Goal: Task Accomplishment & Management: Manage account settings

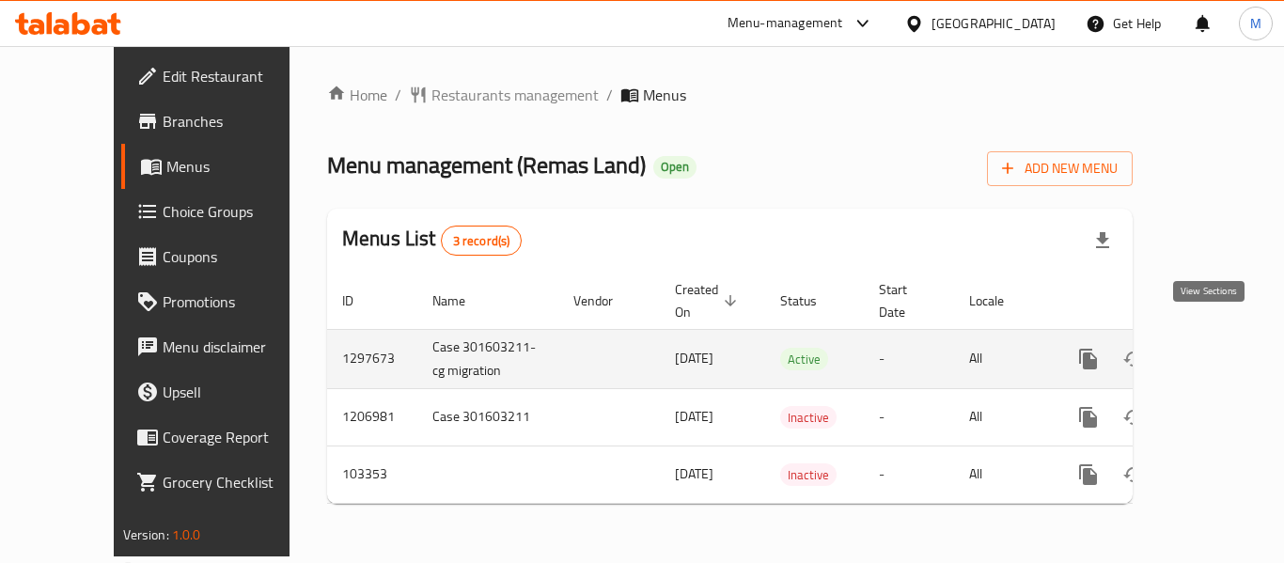
click at [1212, 348] on icon "enhanced table" at bounding box center [1223, 359] width 23 height 23
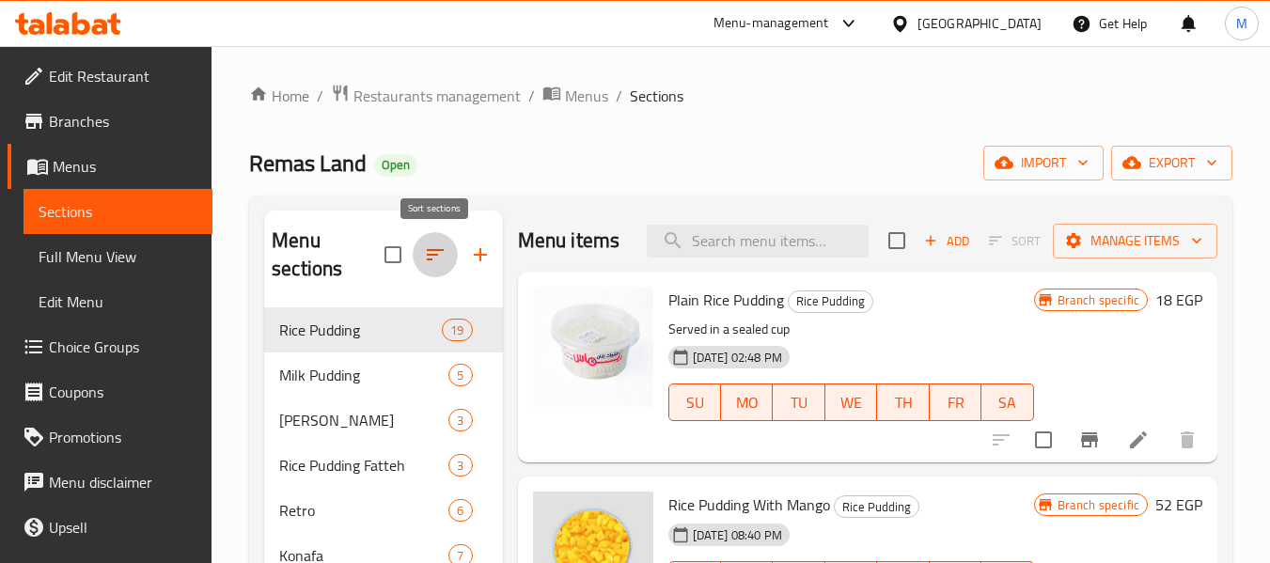
click at [441, 262] on icon "button" at bounding box center [435, 254] width 23 height 23
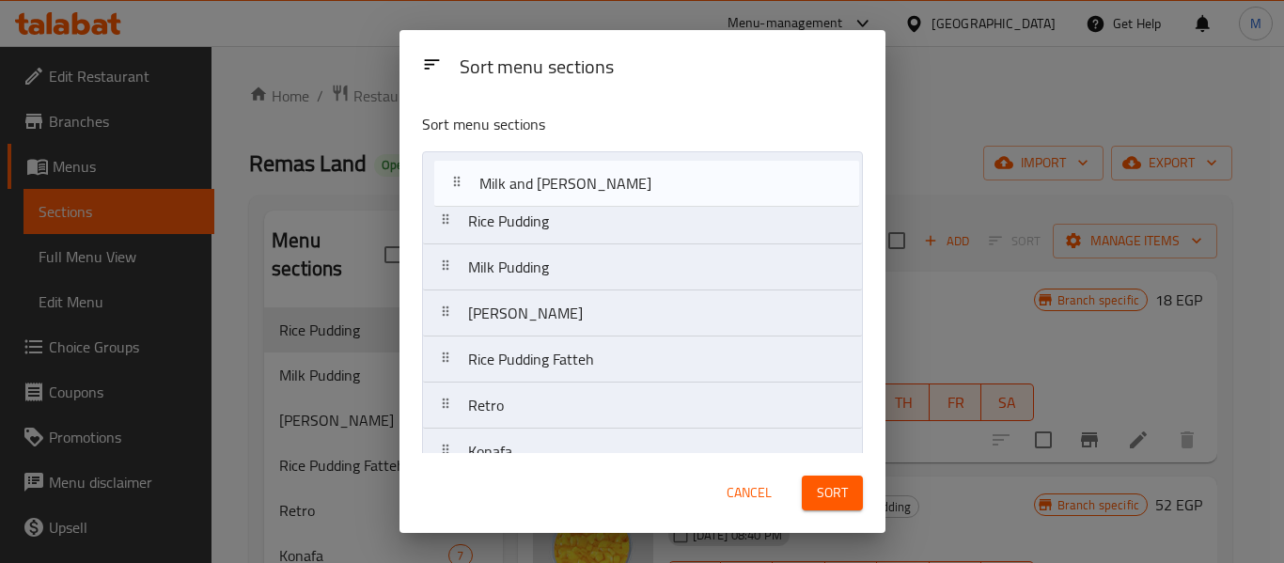
drag, startPoint x: 686, startPoint y: 271, endPoint x: 698, endPoint y: 162, distance: 109.7
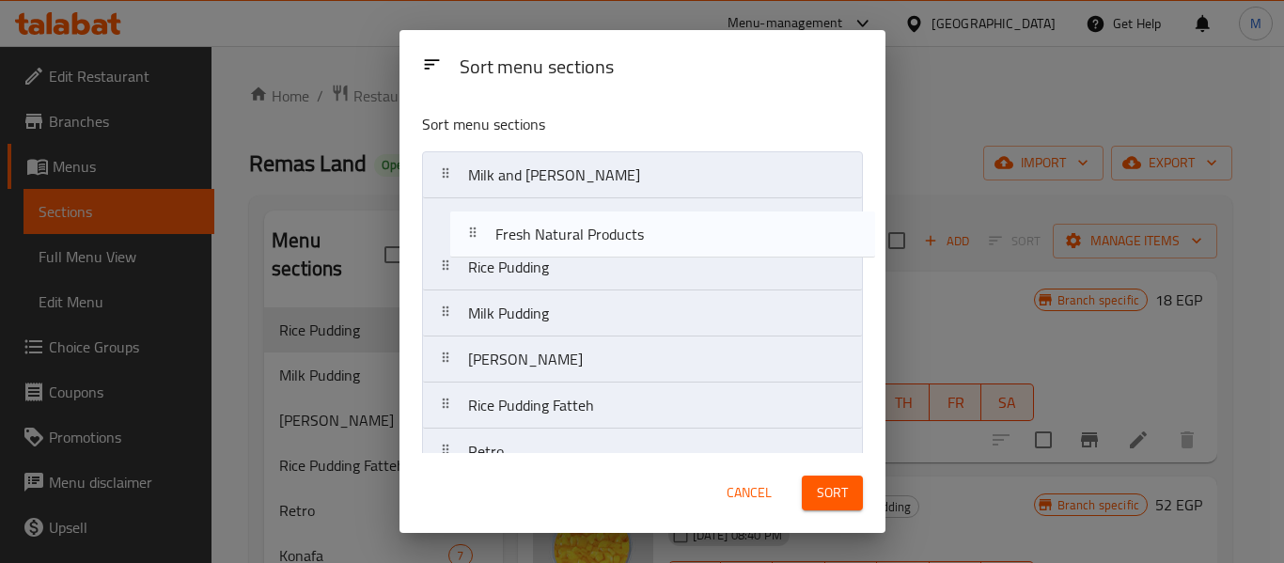
drag, startPoint x: 561, startPoint y: 280, endPoint x: 590, endPoint y: 229, distance: 58.5
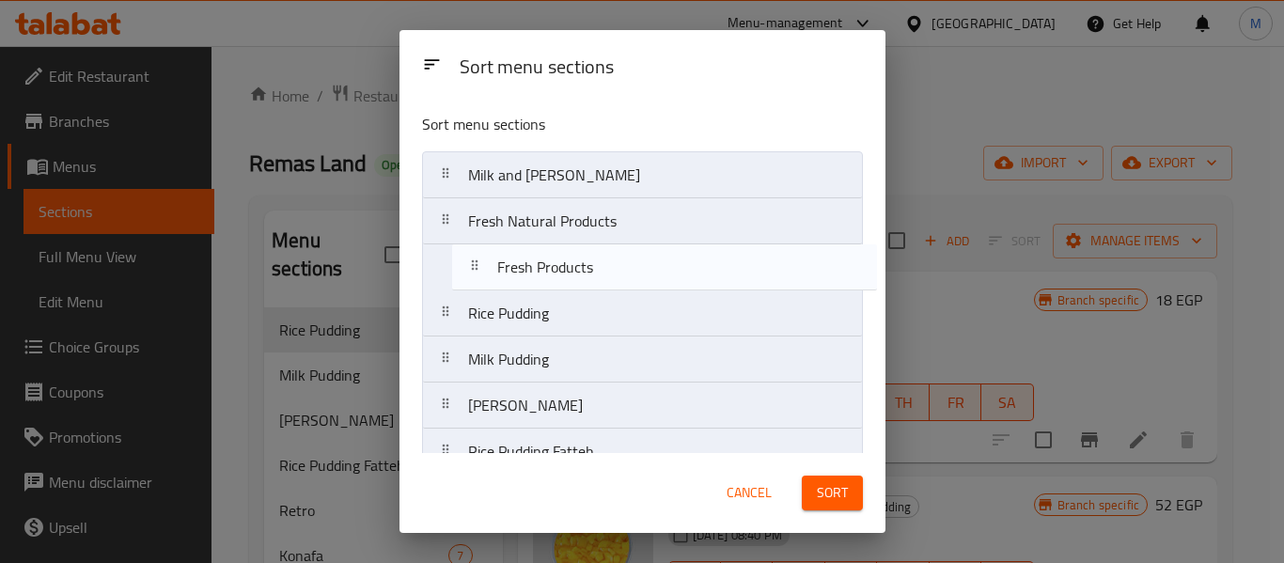
drag, startPoint x: 570, startPoint y: 335, endPoint x: 601, endPoint y: 263, distance: 78.7
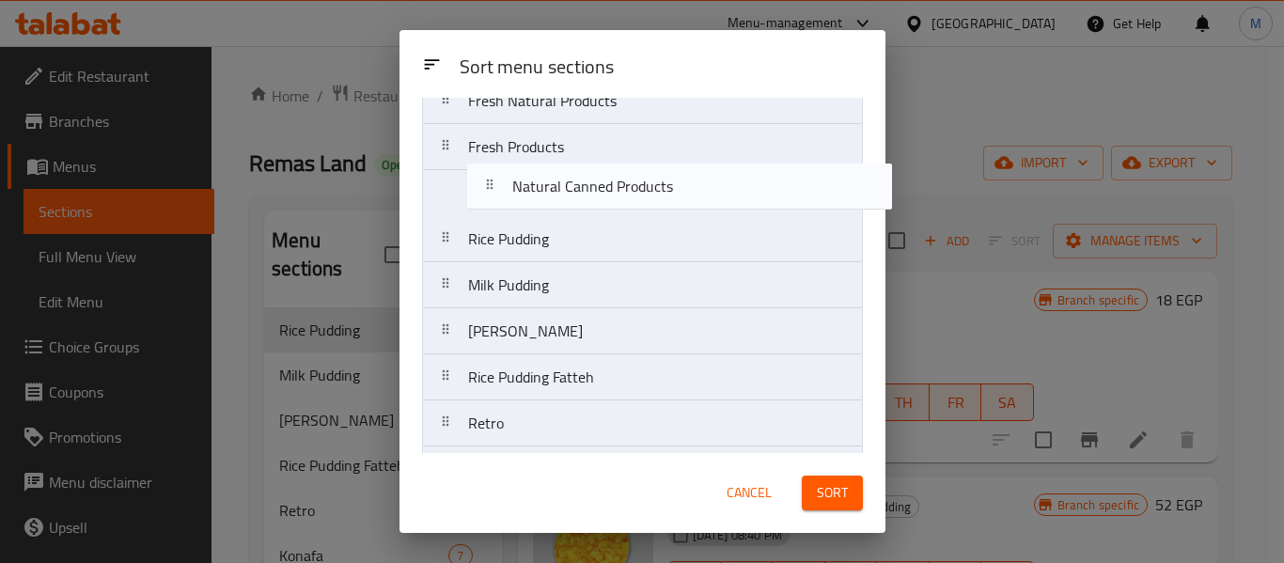
scroll to position [120, 0]
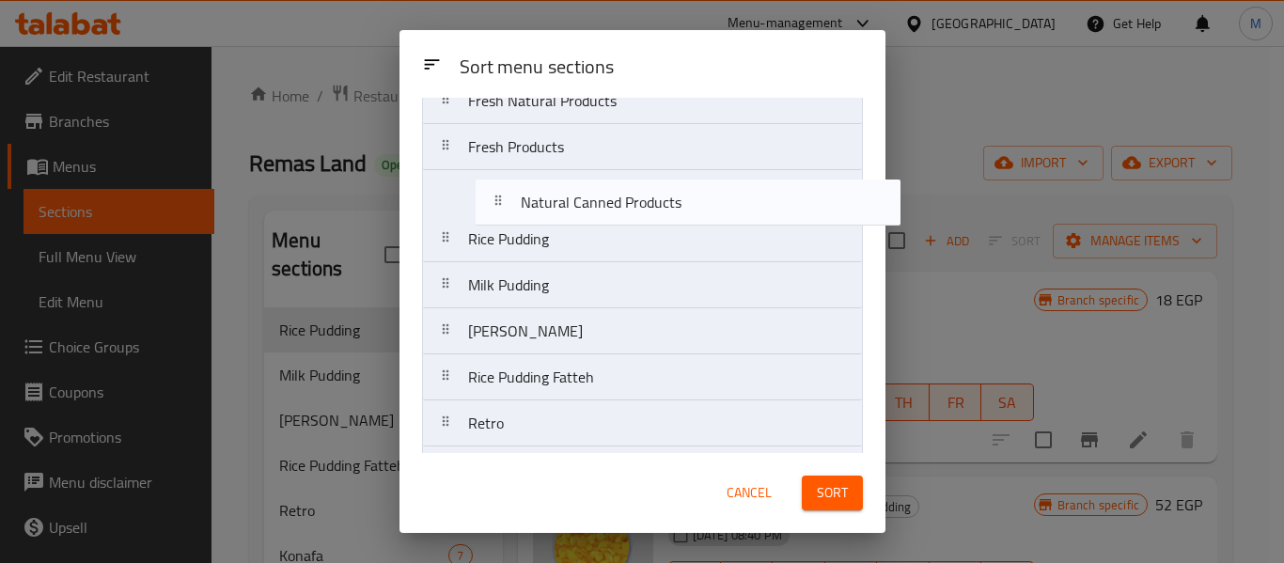
drag, startPoint x: 483, startPoint y: 254, endPoint x: 538, endPoint y: 187, distance: 86.8
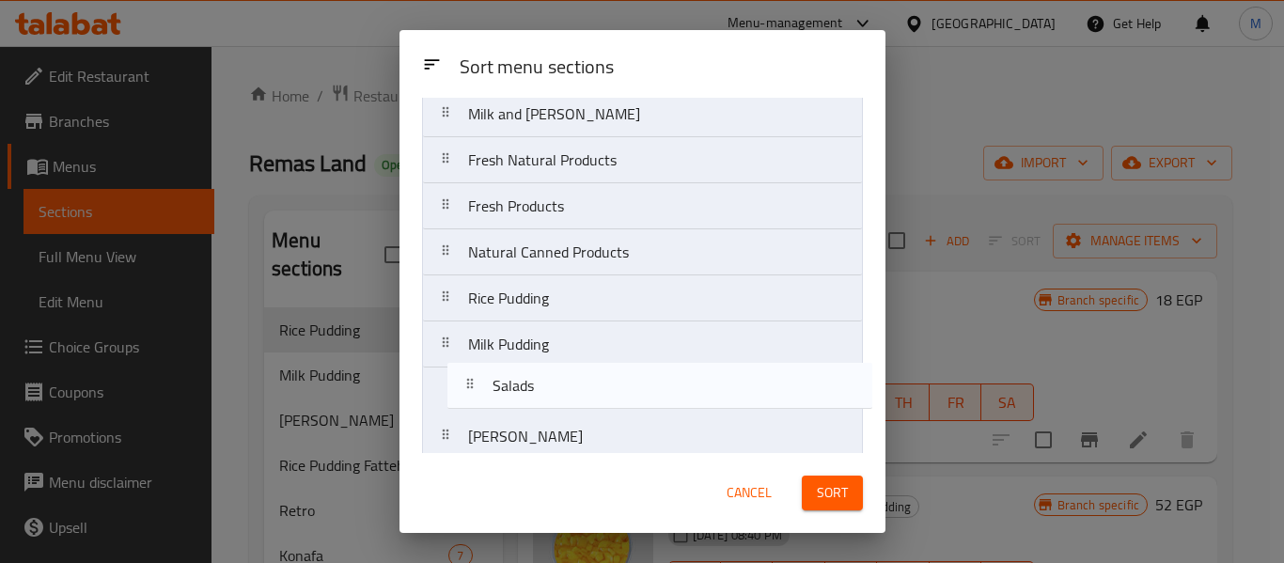
scroll to position [97, 0]
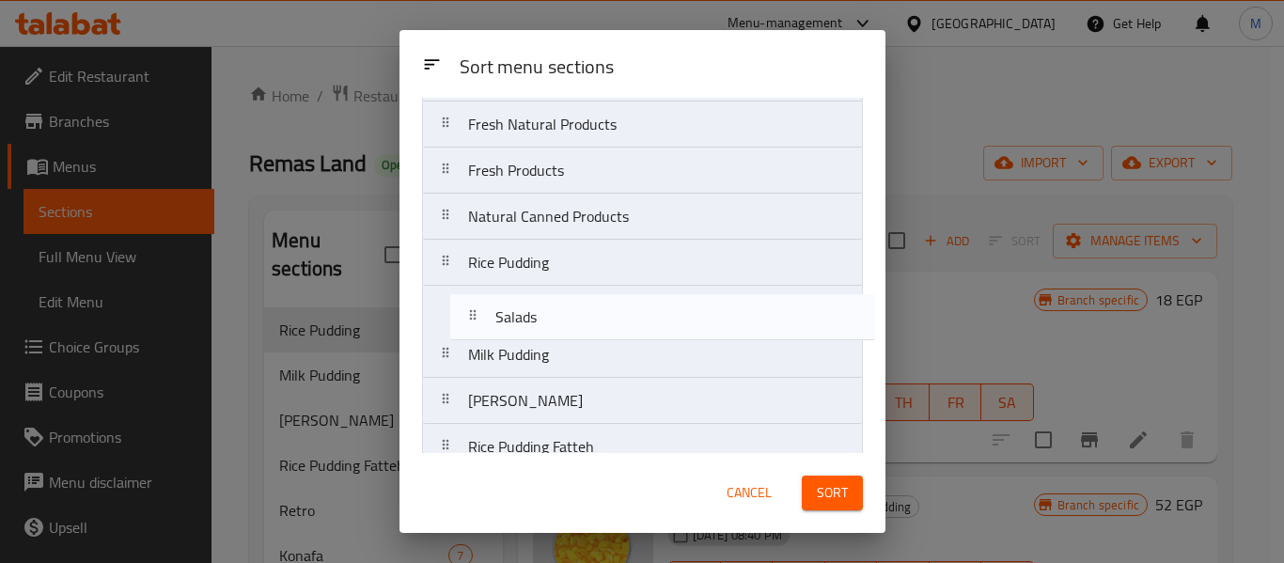
drag, startPoint x: 576, startPoint y: 241, endPoint x: 606, endPoint y: 315, distance: 80.1
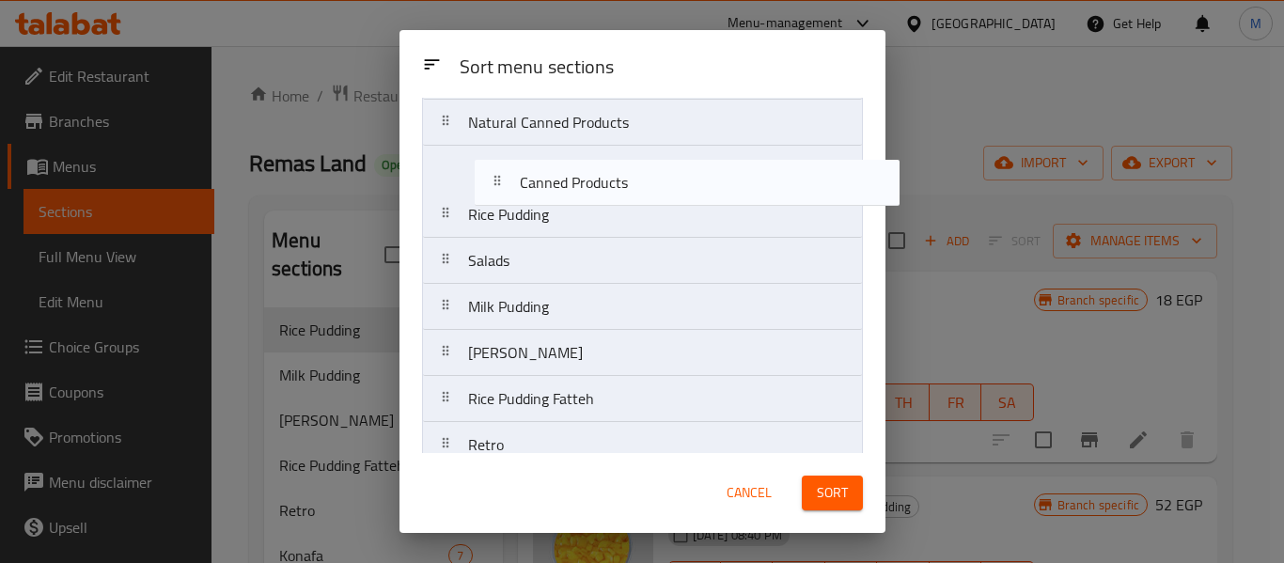
scroll to position [187, 0]
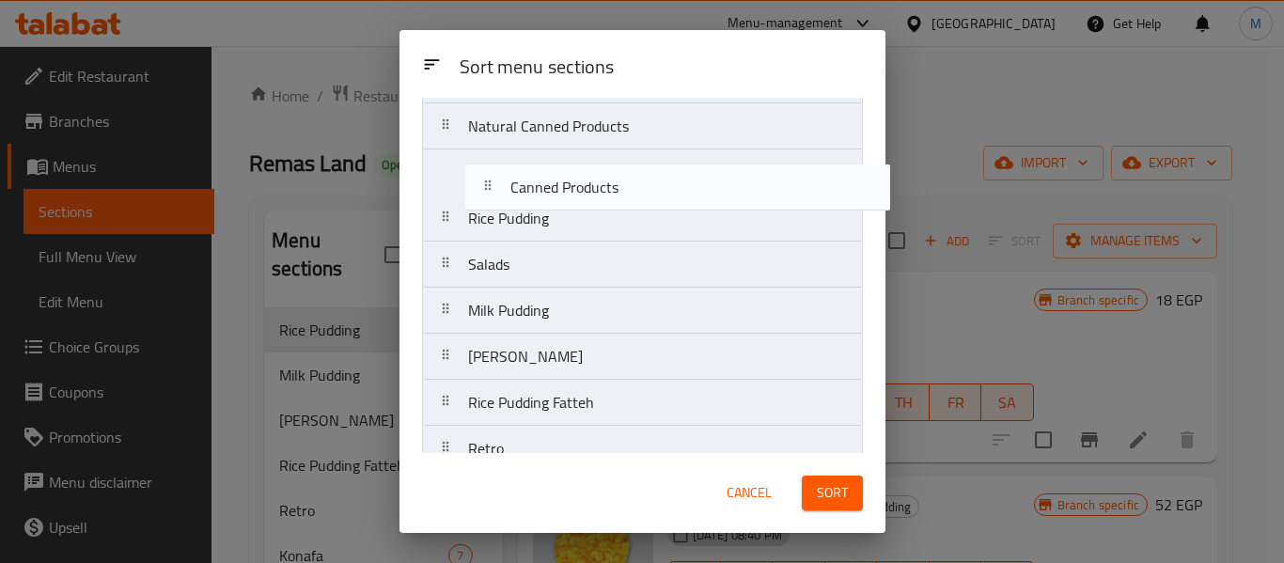
drag, startPoint x: 603, startPoint y: 328, endPoint x: 646, endPoint y: 186, distance: 148.1
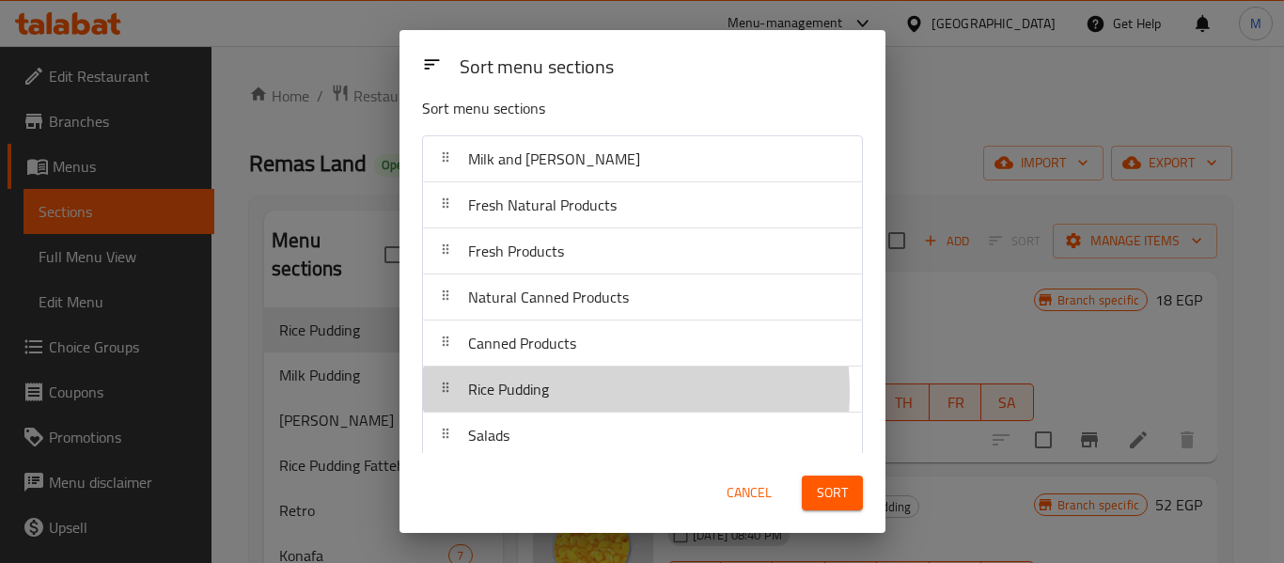
scroll to position [17, 0]
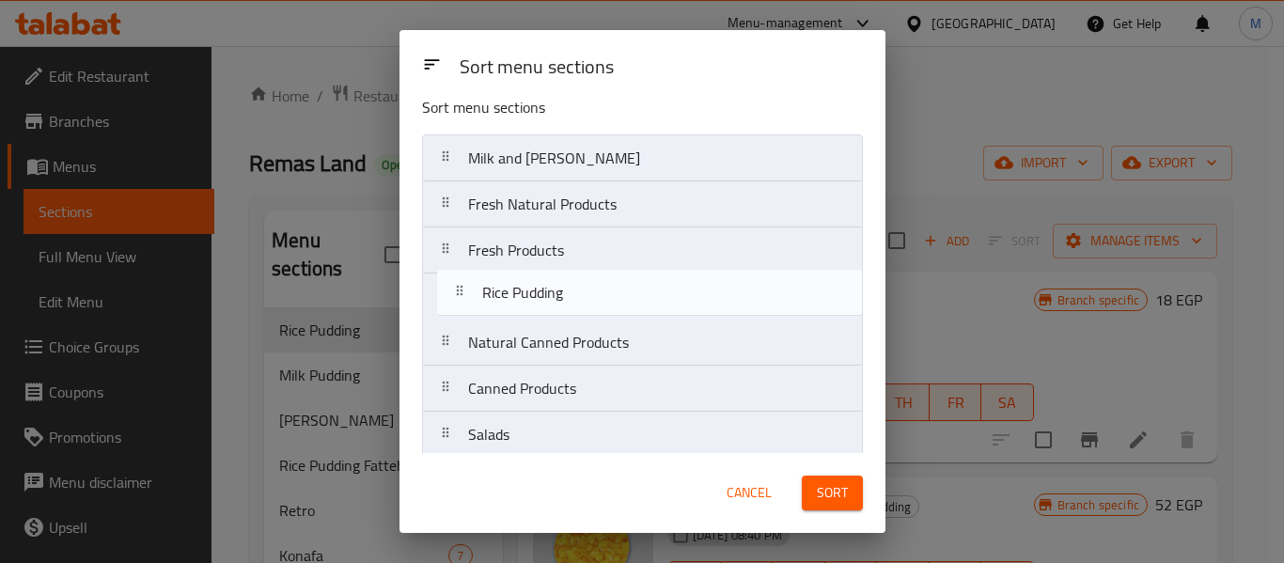
drag, startPoint x: 560, startPoint y: 392, endPoint x: 579, endPoint y: 286, distance: 107.8
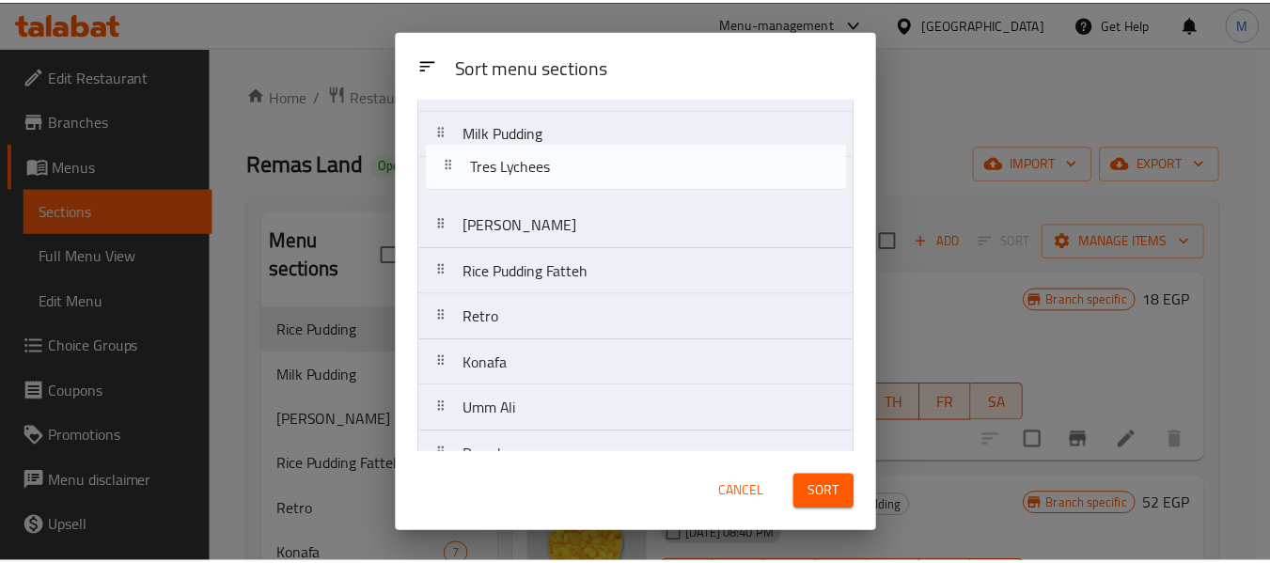
scroll to position [356, 0]
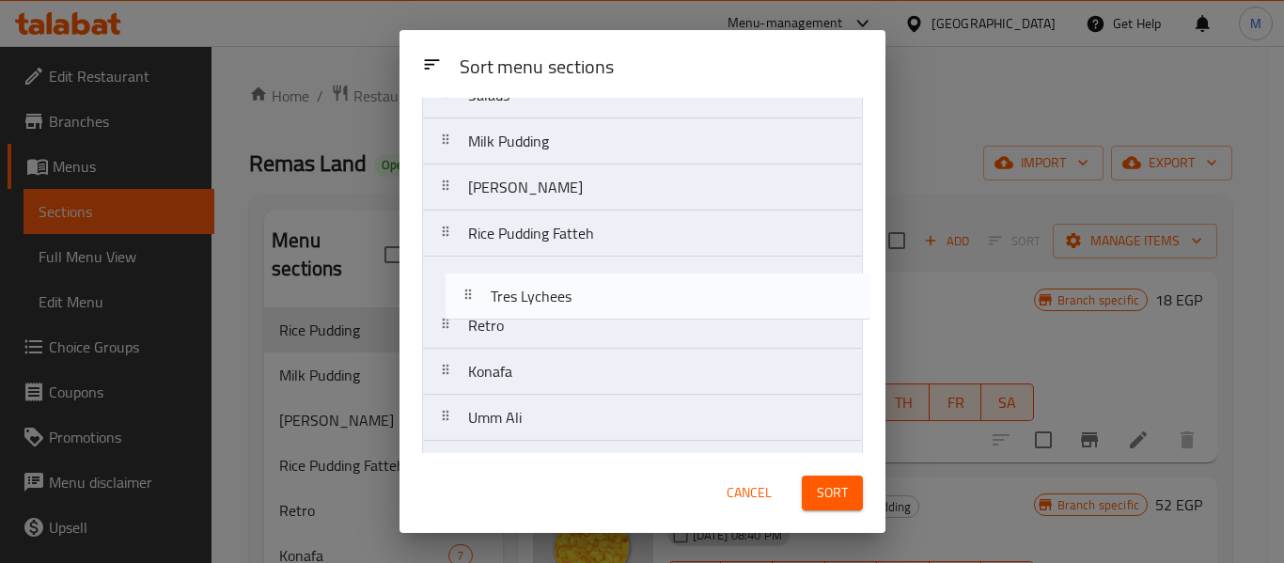
drag, startPoint x: 639, startPoint y: 407, endPoint x: 663, endPoint y: 274, distance: 134.7
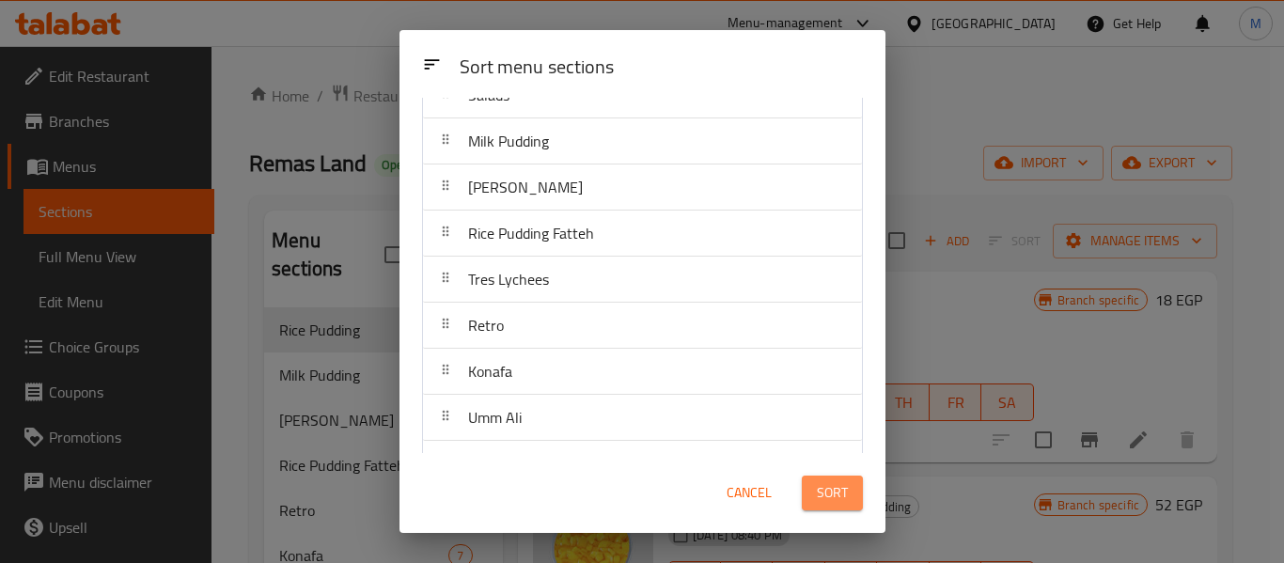
click at [843, 489] on span "Sort" at bounding box center [832, 492] width 31 height 23
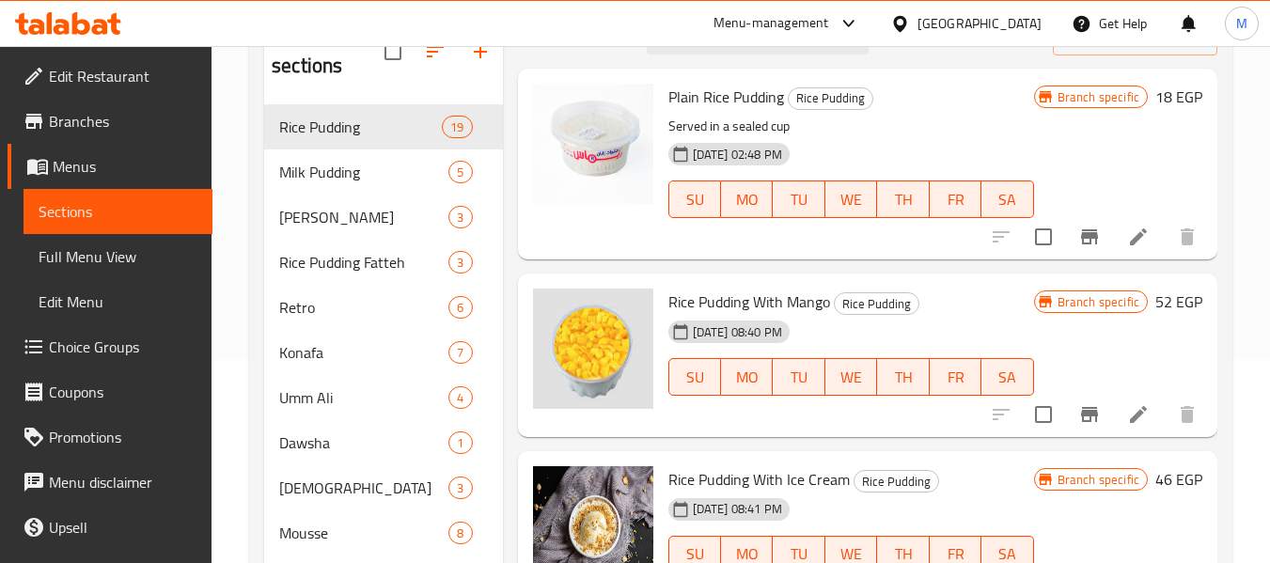
scroll to position [0, 0]
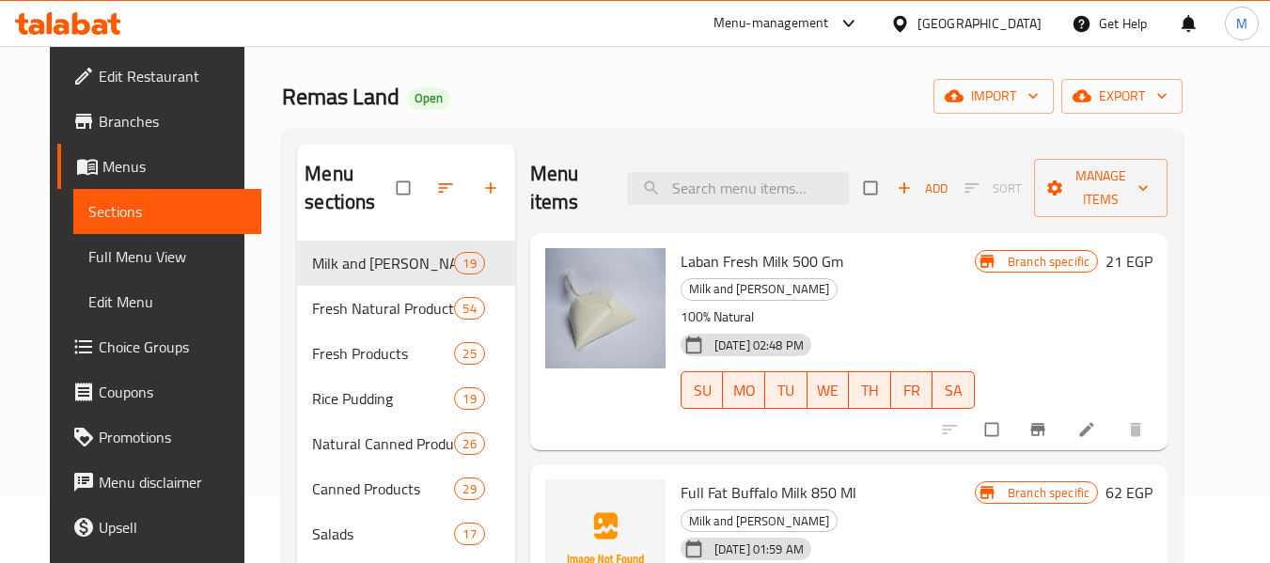
scroll to position [66, 0]
click at [1152, 200] on span "Manage items" at bounding box center [1100, 188] width 103 height 47
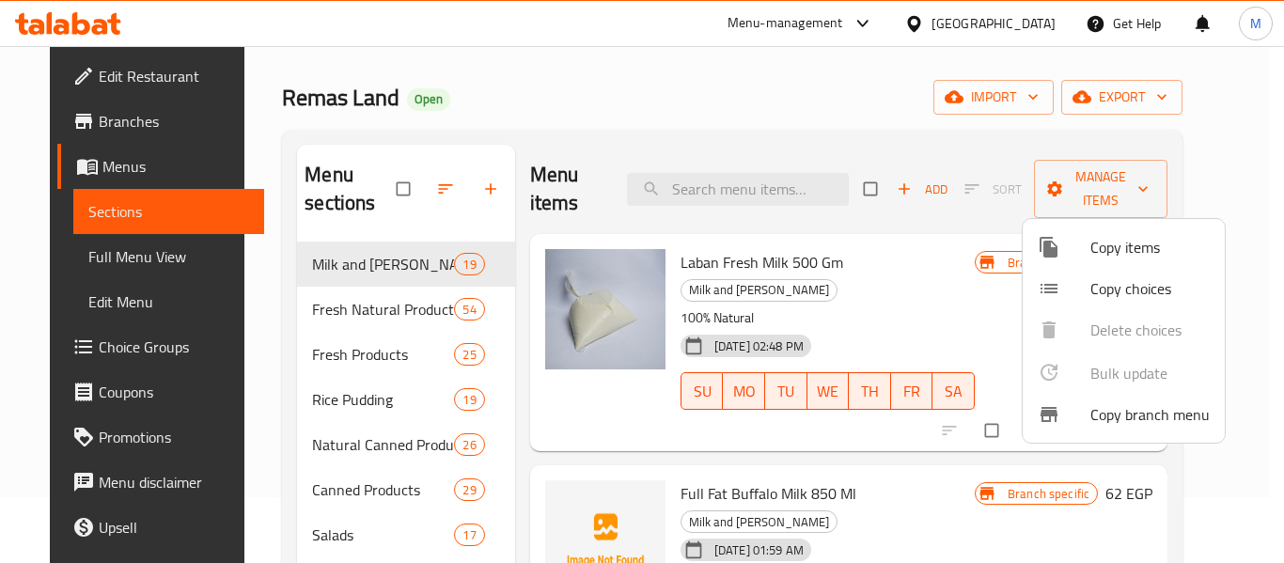
click at [1010, 283] on div at bounding box center [642, 281] width 1284 height 563
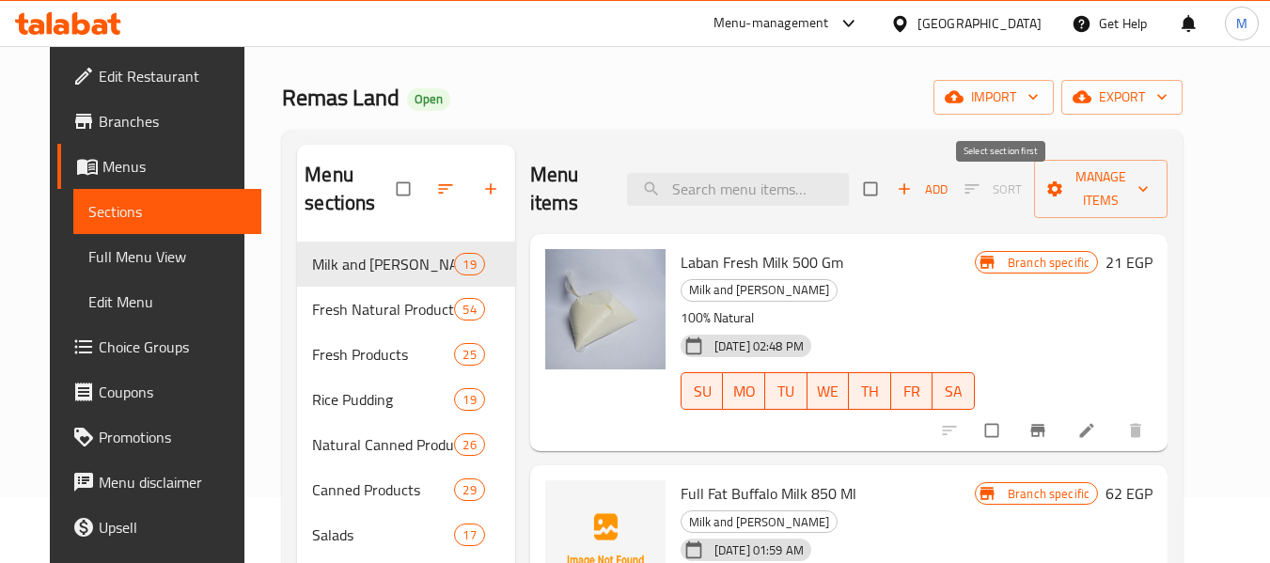
click at [1006, 180] on span "Sort" at bounding box center [993, 189] width 82 height 29
click at [140, 157] on span "Menus" at bounding box center [174, 166] width 145 height 23
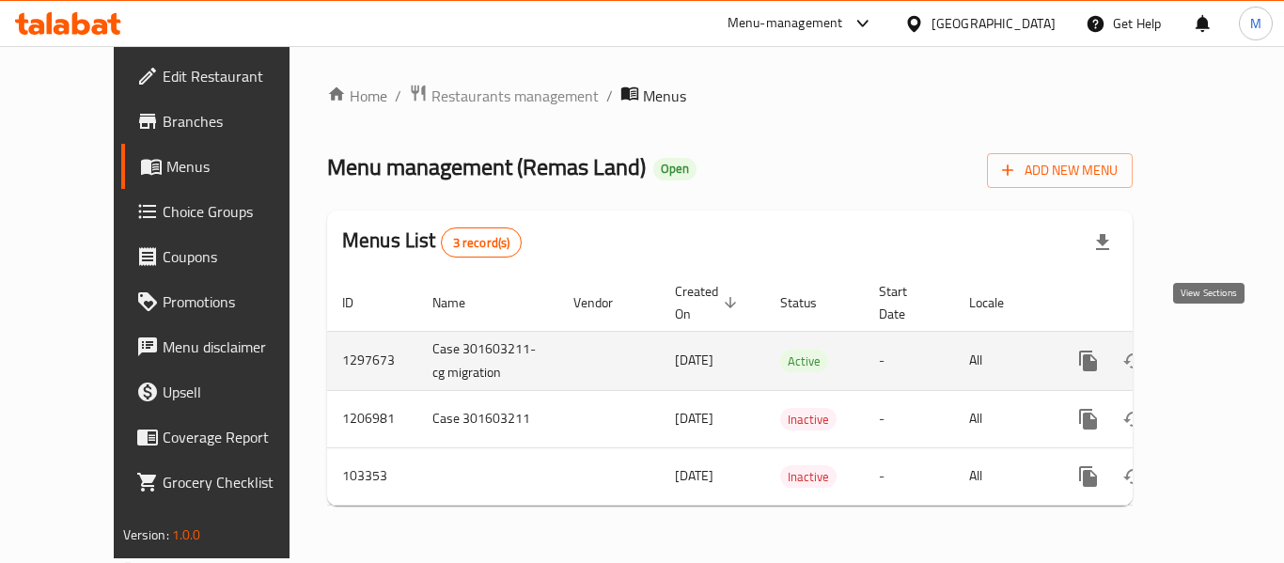
click at [1212, 350] on icon "enhanced table" at bounding box center [1223, 361] width 23 height 23
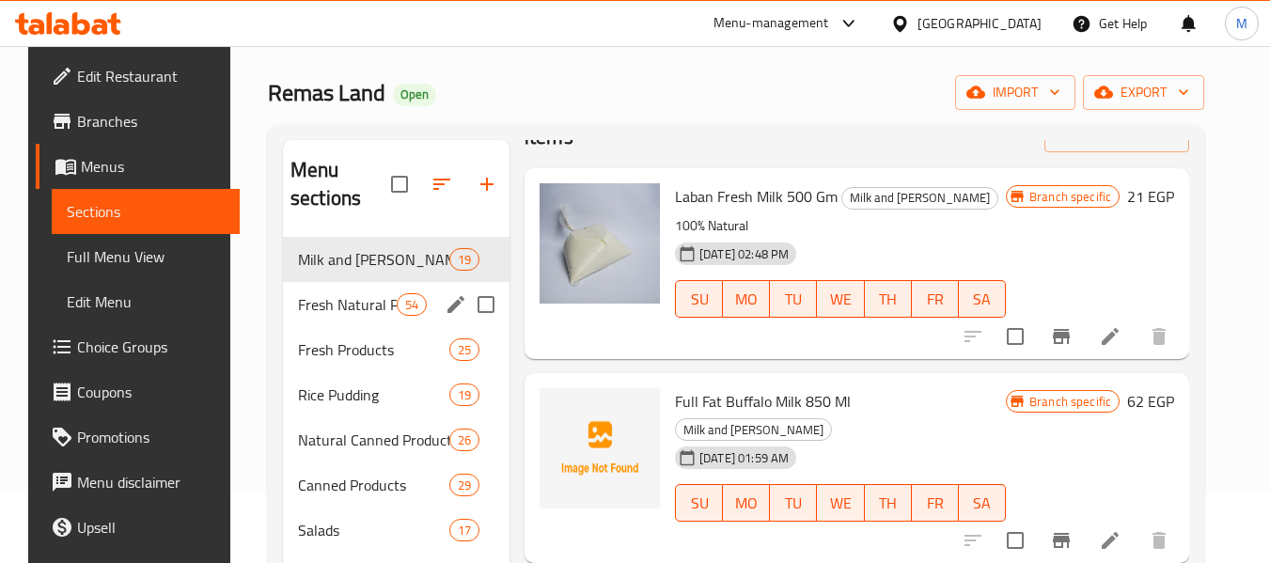
scroll to position [71, 0]
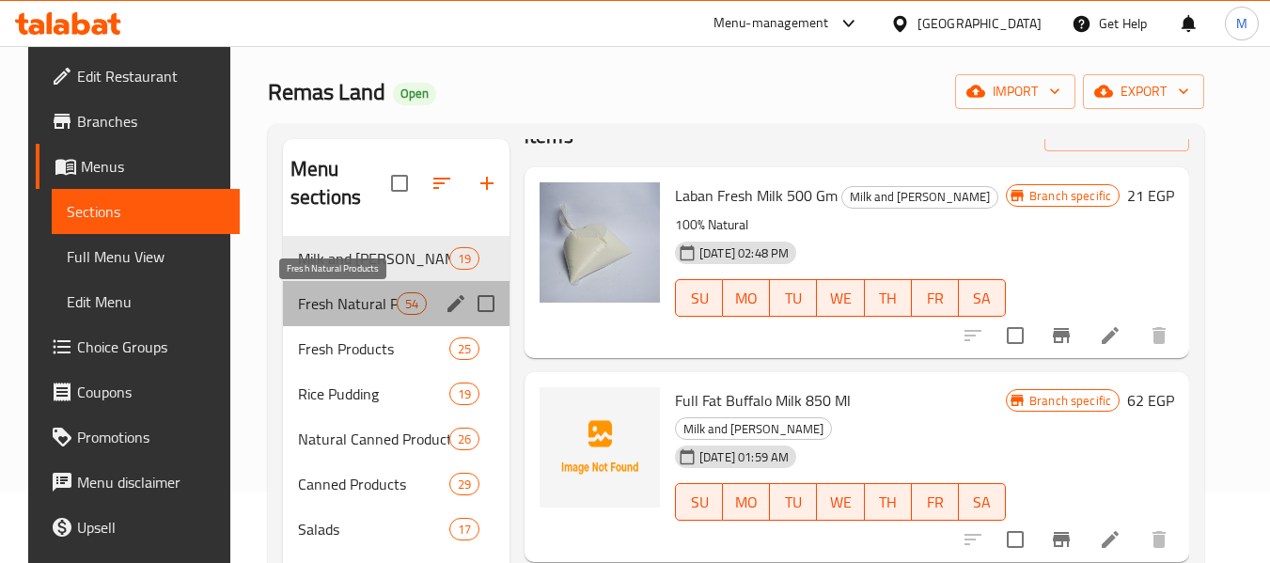
click at [321, 297] on span "Fresh Natural Products" at bounding box center [347, 303] width 99 height 23
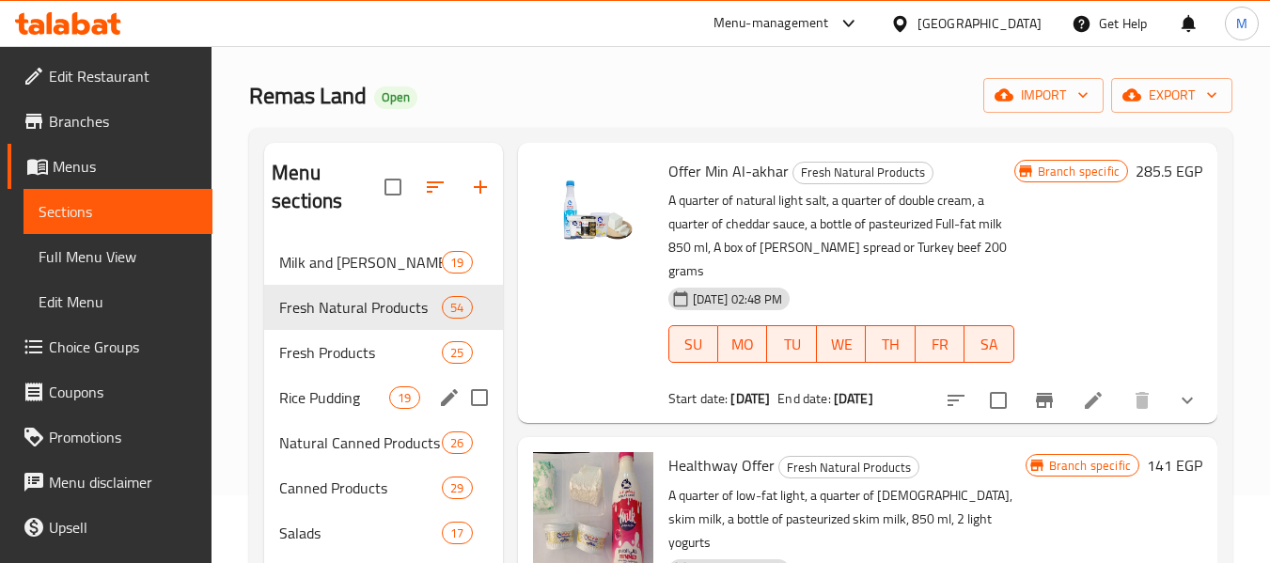
scroll to position [67, 0]
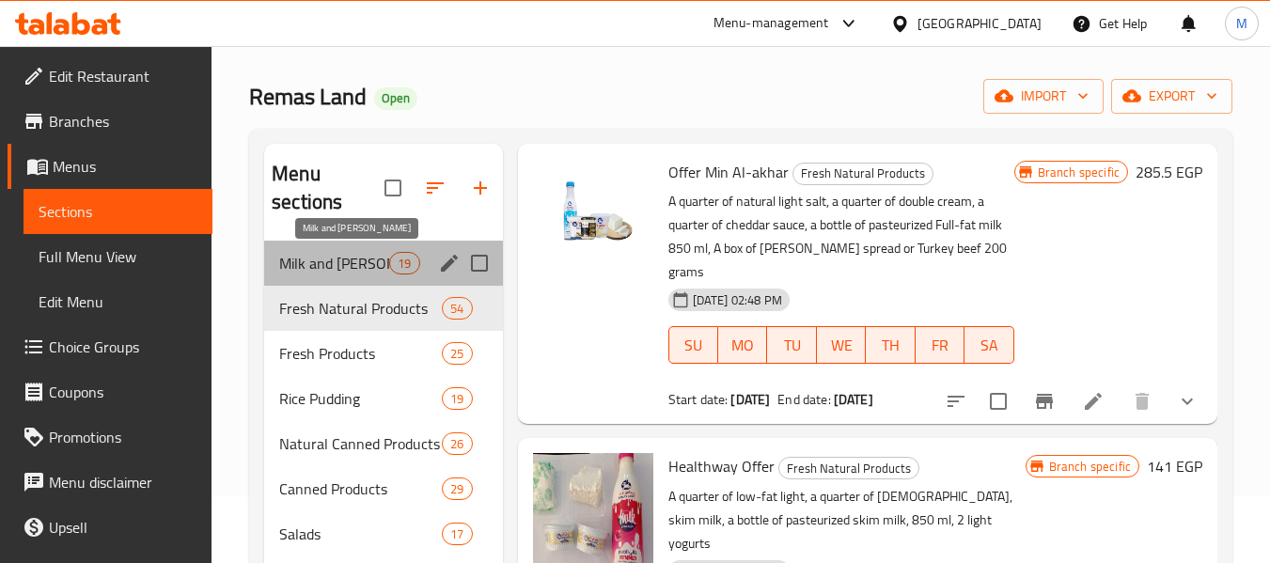
click at [326, 264] on span "Milk and [PERSON_NAME]" at bounding box center [334, 263] width 110 height 23
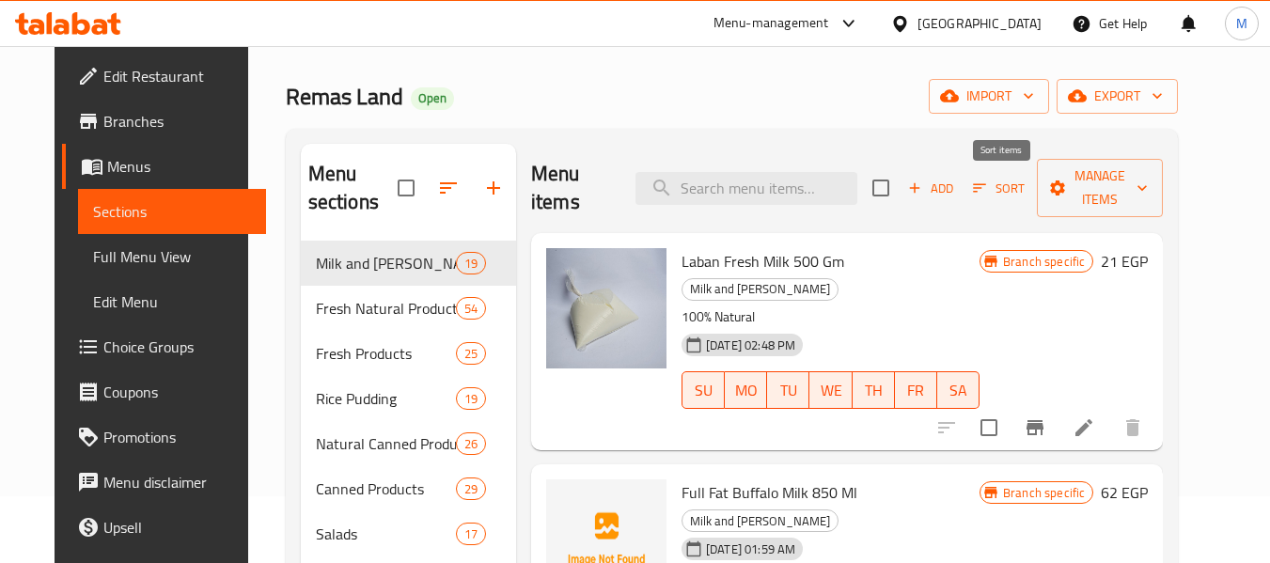
click at [1030, 203] on span "Sort" at bounding box center [998, 188] width 76 height 29
click at [1024, 192] on span "Sort" at bounding box center [999, 189] width 52 height 22
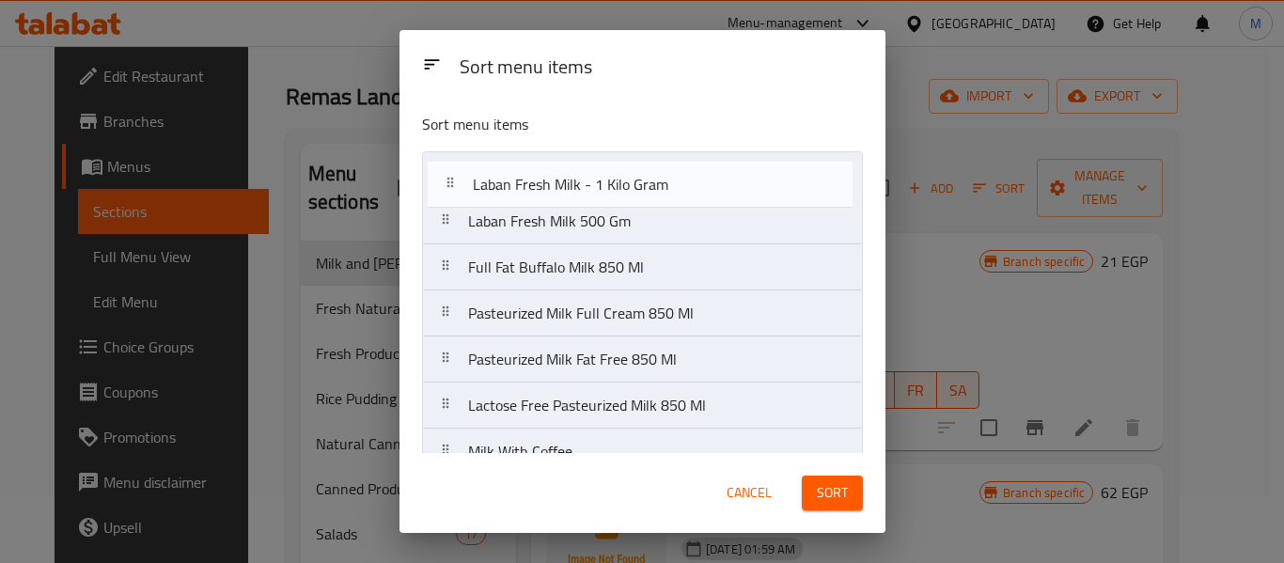
drag, startPoint x: 695, startPoint y: 204, endPoint x: 703, endPoint y: 175, distance: 30.1
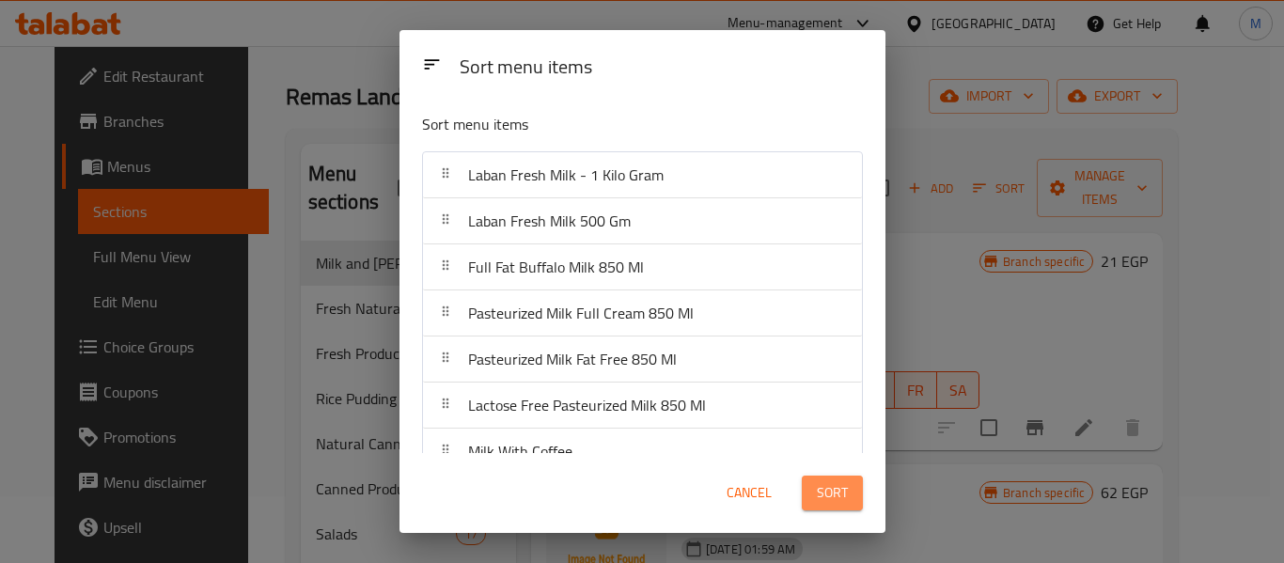
click at [829, 487] on span "Sort" at bounding box center [832, 492] width 31 height 23
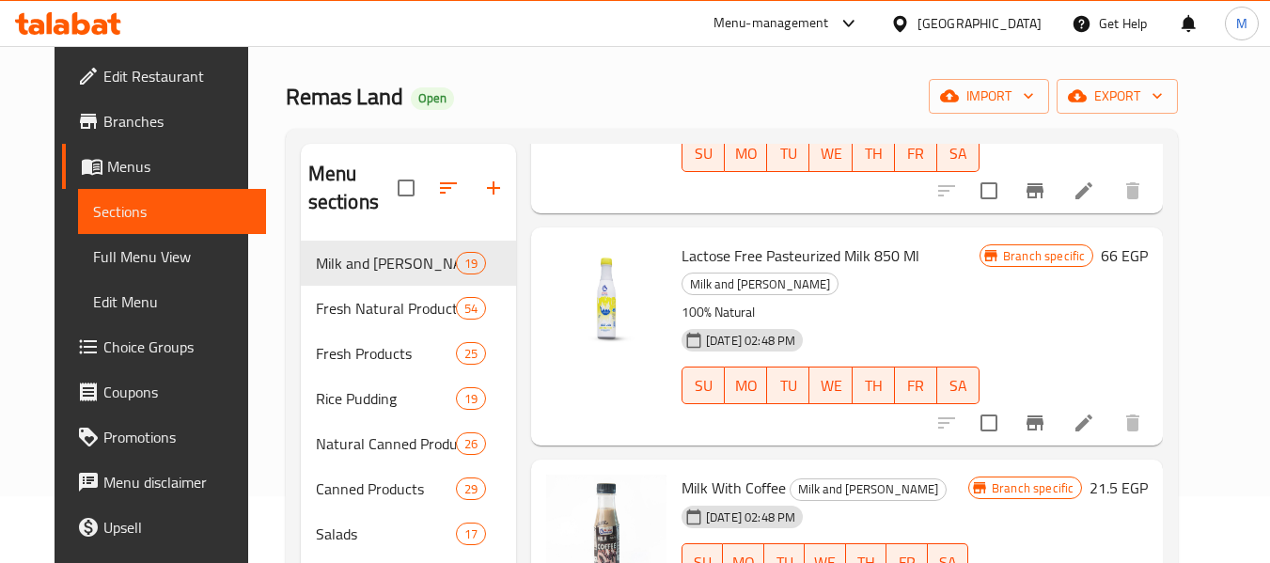
scroll to position [1147, 0]
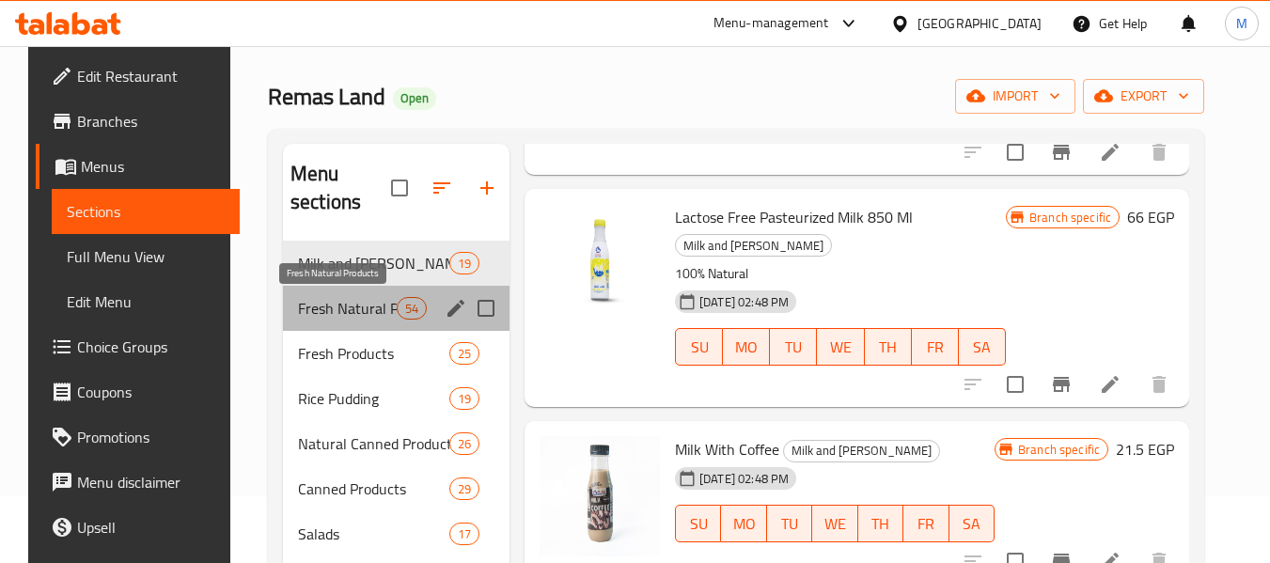
click at [342, 299] on span "Fresh Natural Products" at bounding box center [347, 308] width 99 height 23
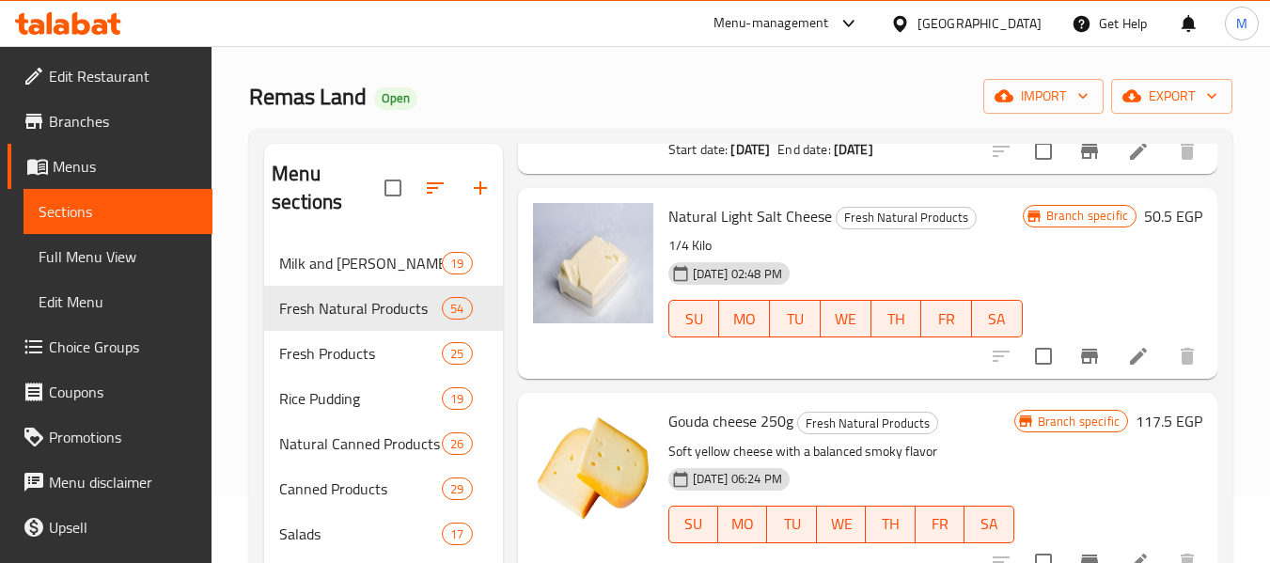
scroll to position [2997, 0]
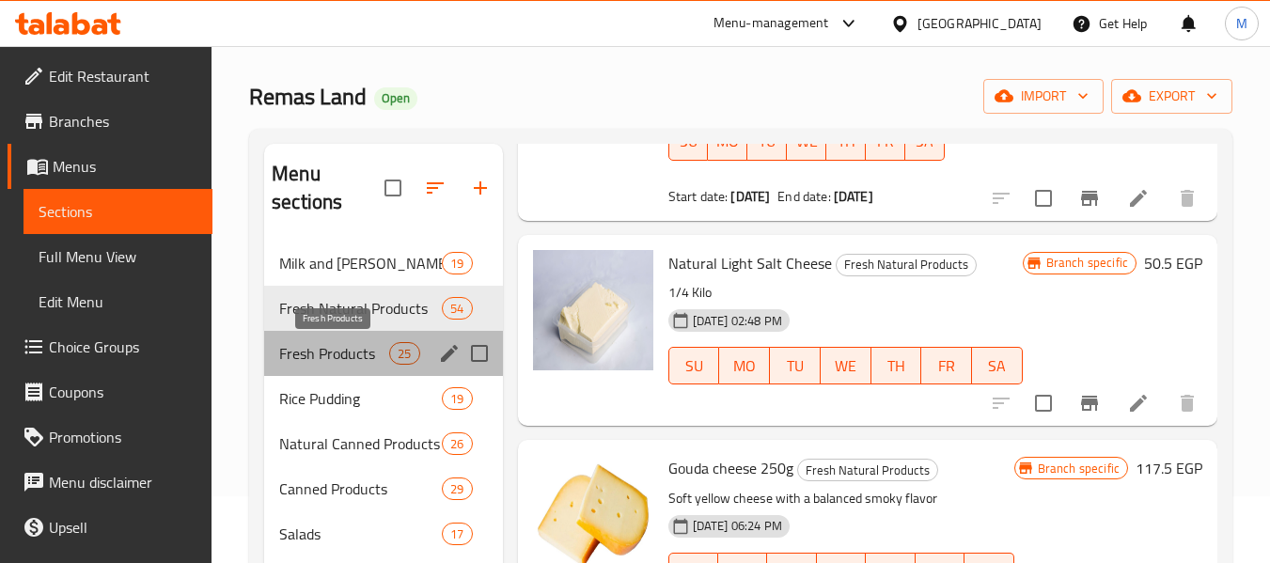
click at [335, 349] on span "Fresh Products" at bounding box center [334, 353] width 110 height 23
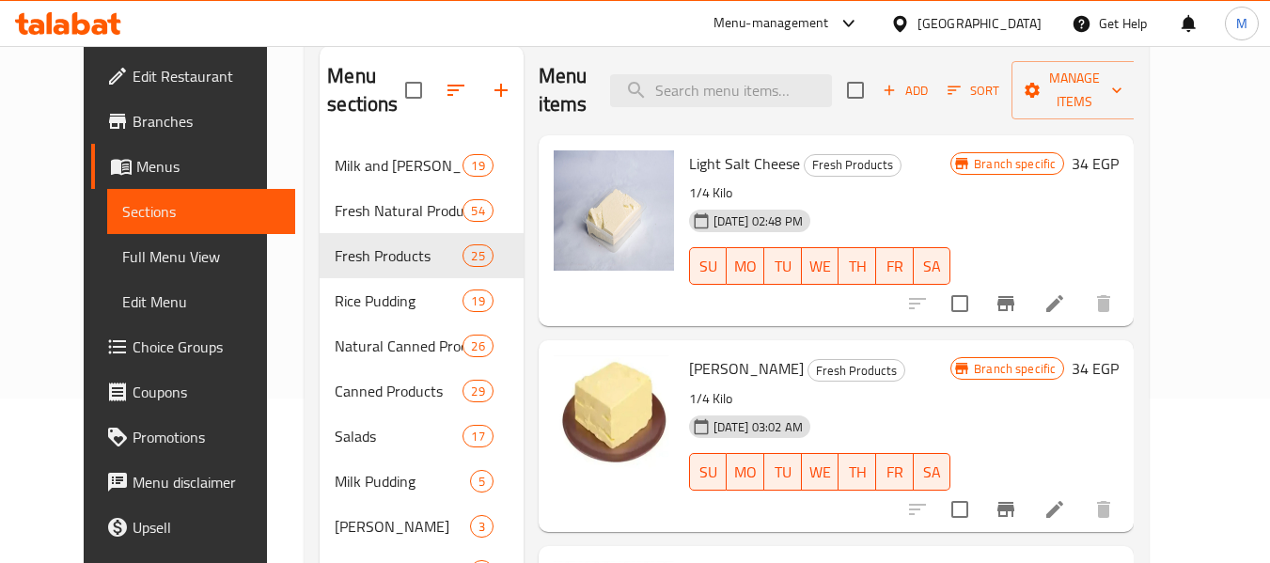
scroll to position [165, 0]
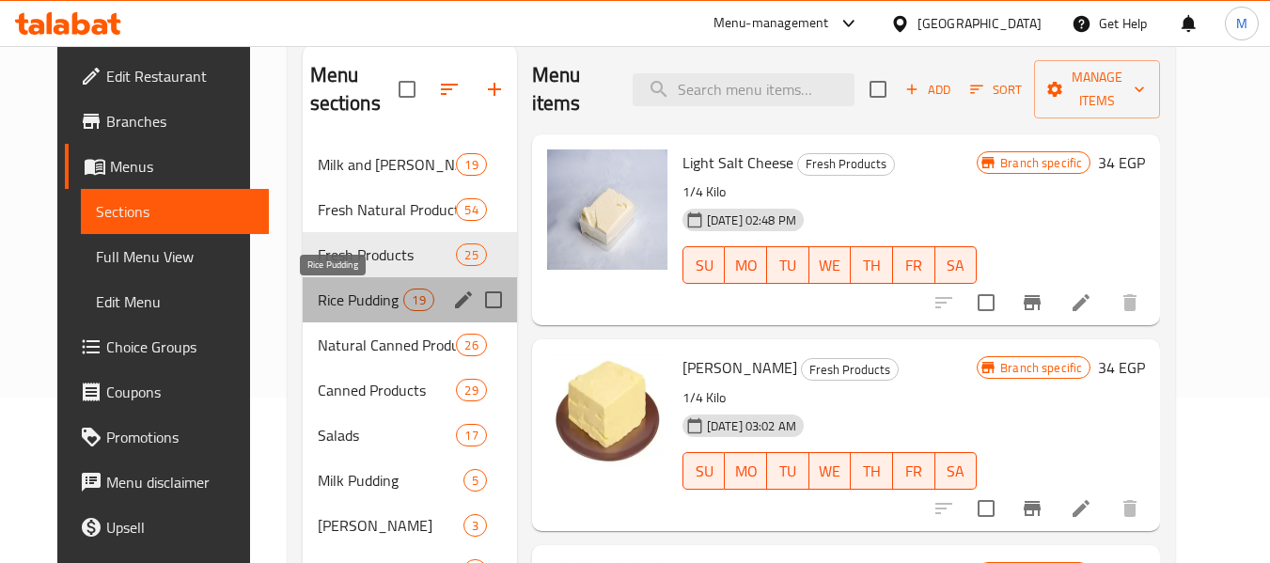
click at [318, 304] on span "Rice Pudding" at bounding box center [361, 299] width 86 height 23
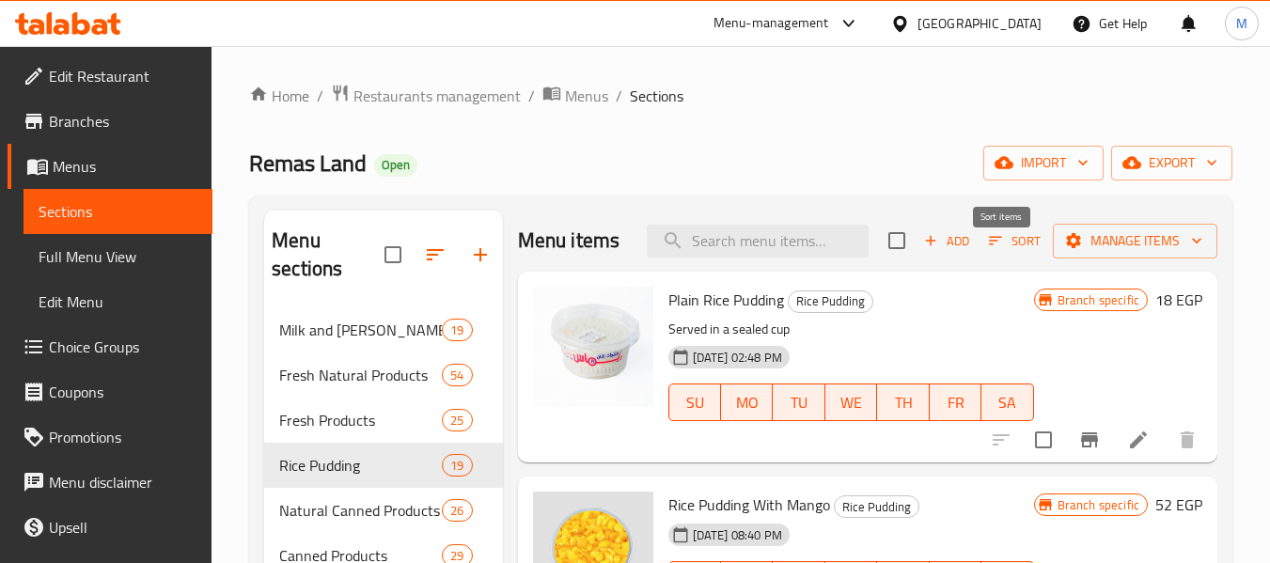
click at [1004, 252] on span "Sort" at bounding box center [1015, 241] width 52 height 22
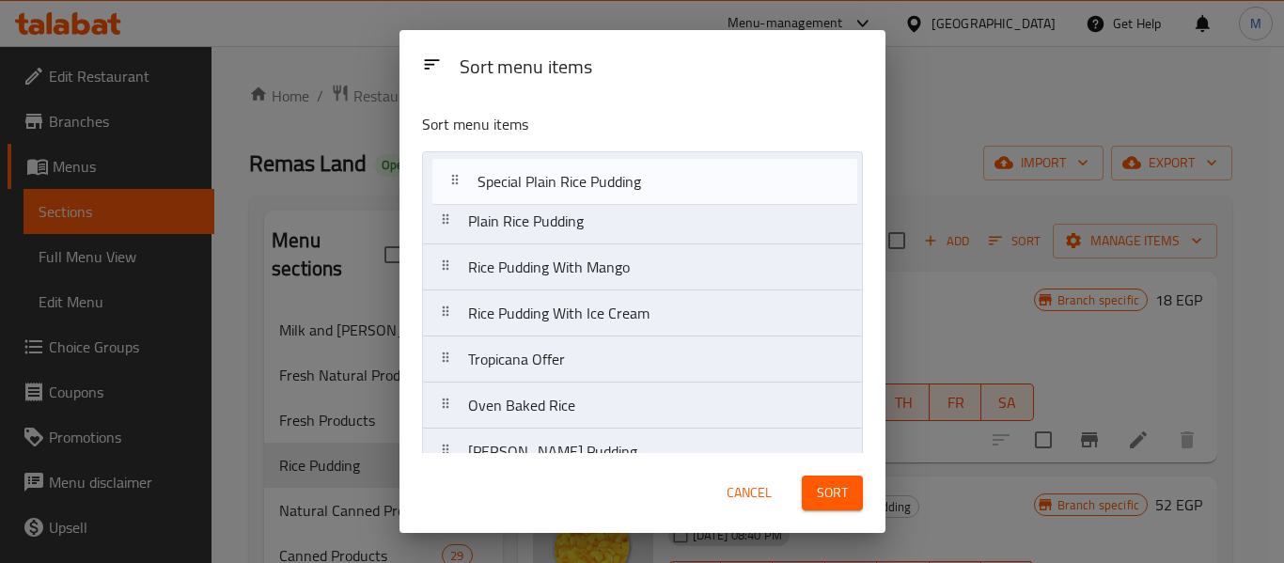
drag, startPoint x: 652, startPoint y: 429, endPoint x: 667, endPoint y: 159, distance: 270.1
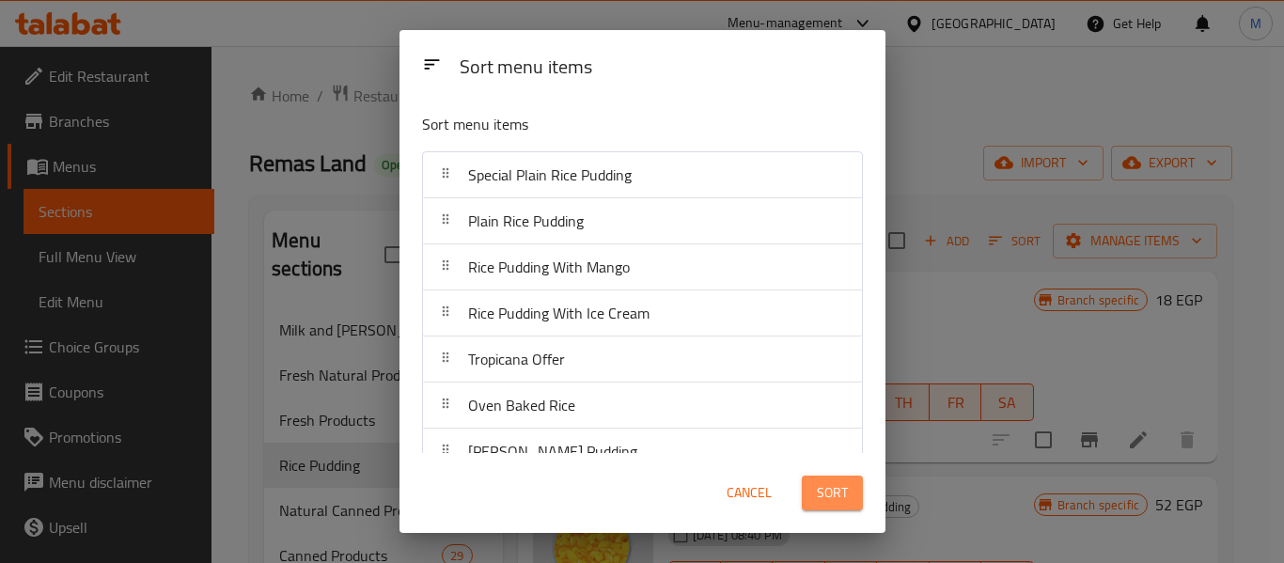
click at [834, 494] on span "Sort" at bounding box center [832, 492] width 31 height 23
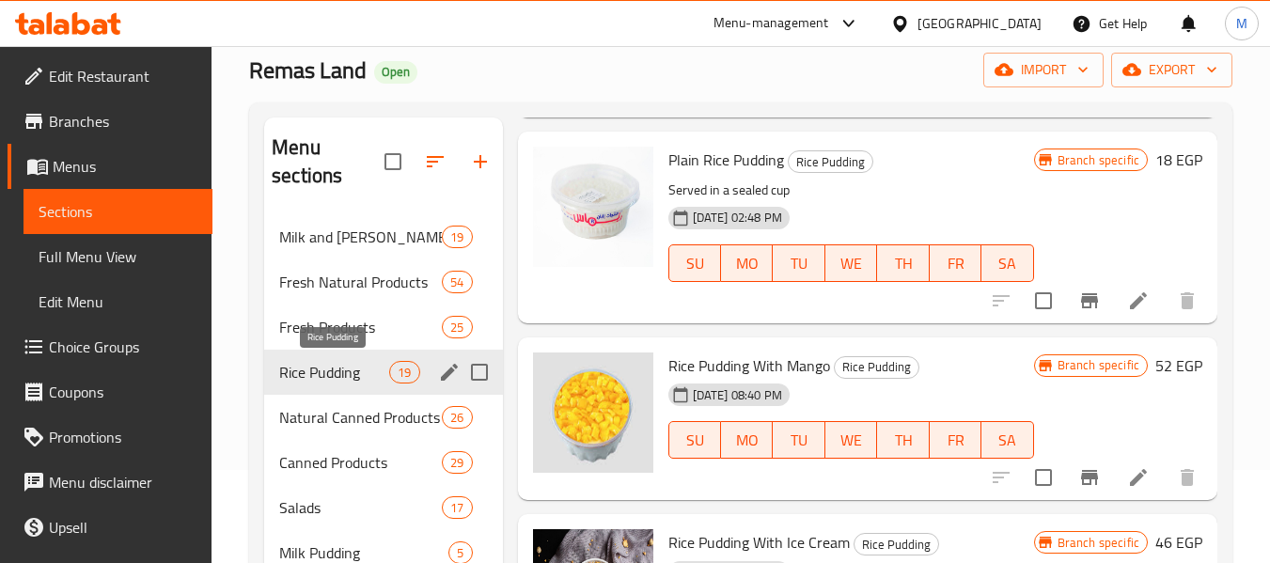
scroll to position [98, 0]
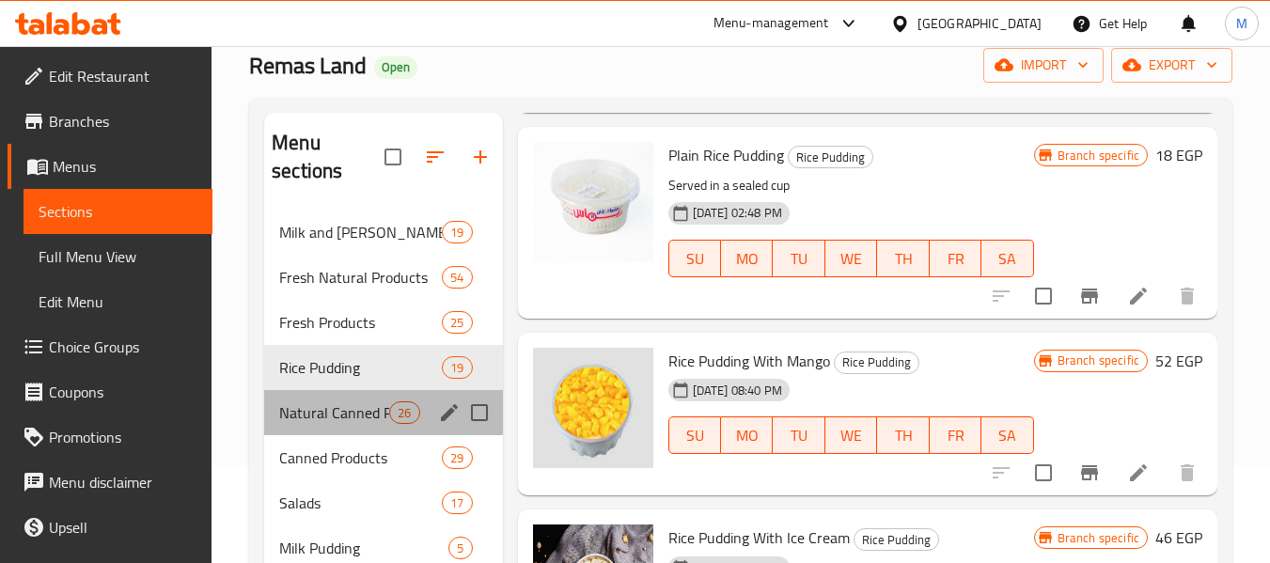
click at [348, 430] on div "Natural Canned Products 26" at bounding box center [383, 412] width 238 height 45
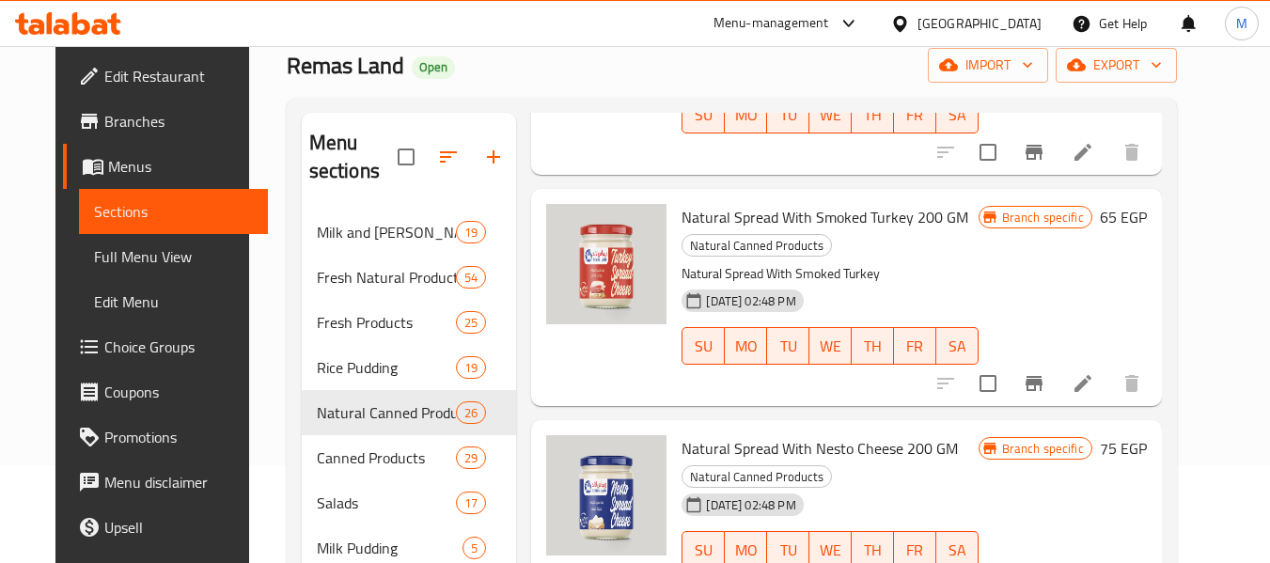
scroll to position [890, 0]
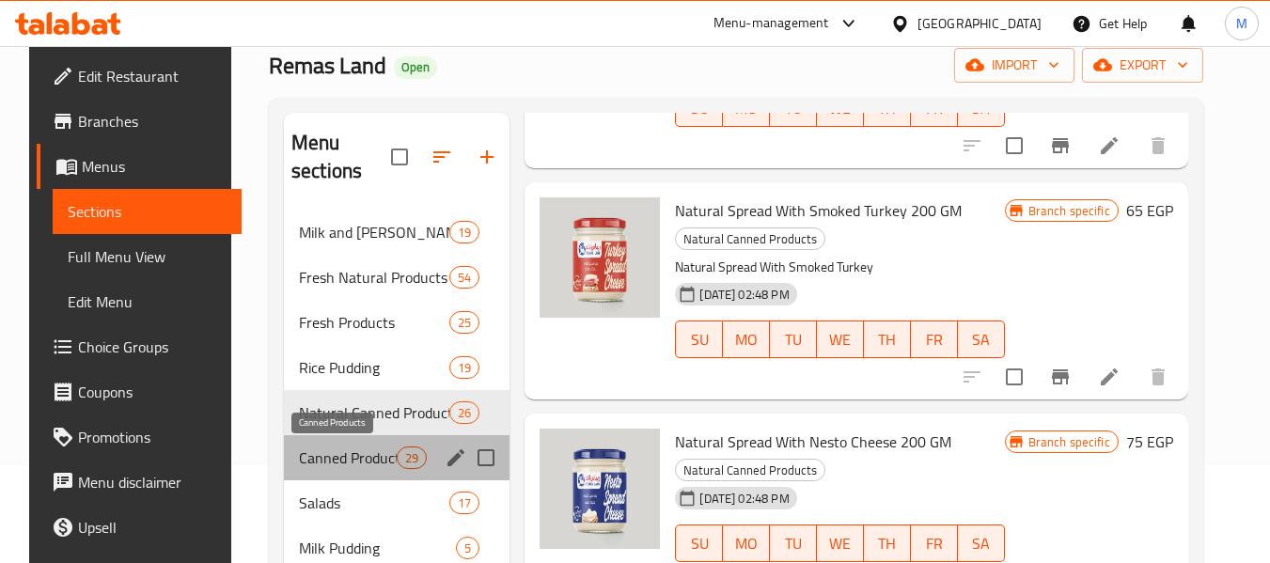
click at [312, 457] on span "Canned Products" at bounding box center [348, 457] width 98 height 23
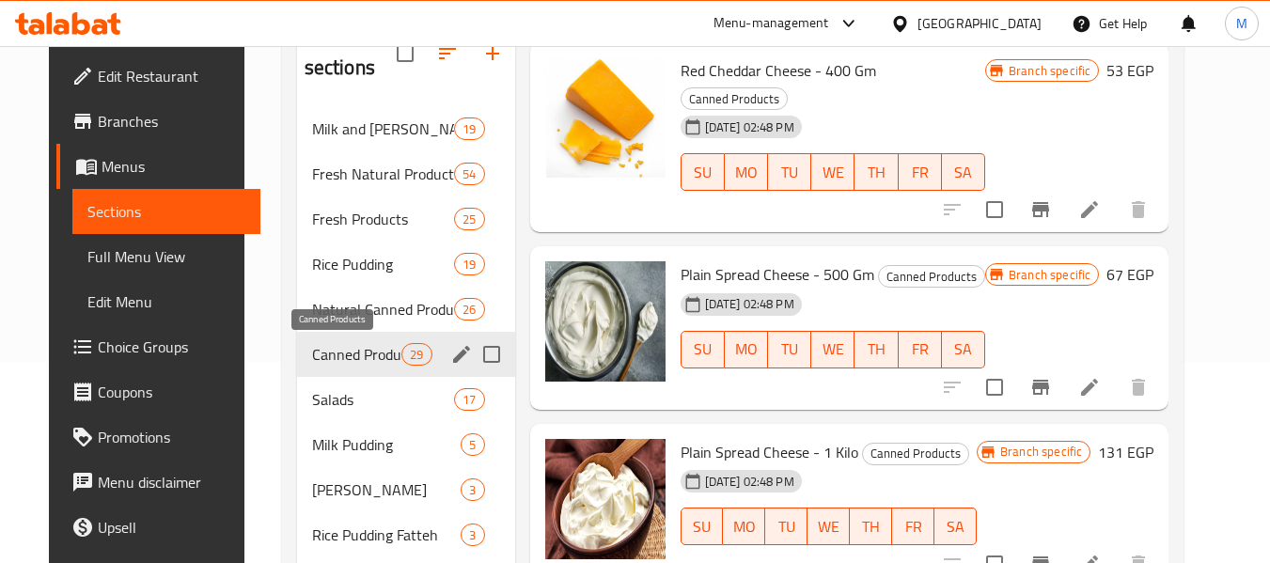
scroll to position [202, 0]
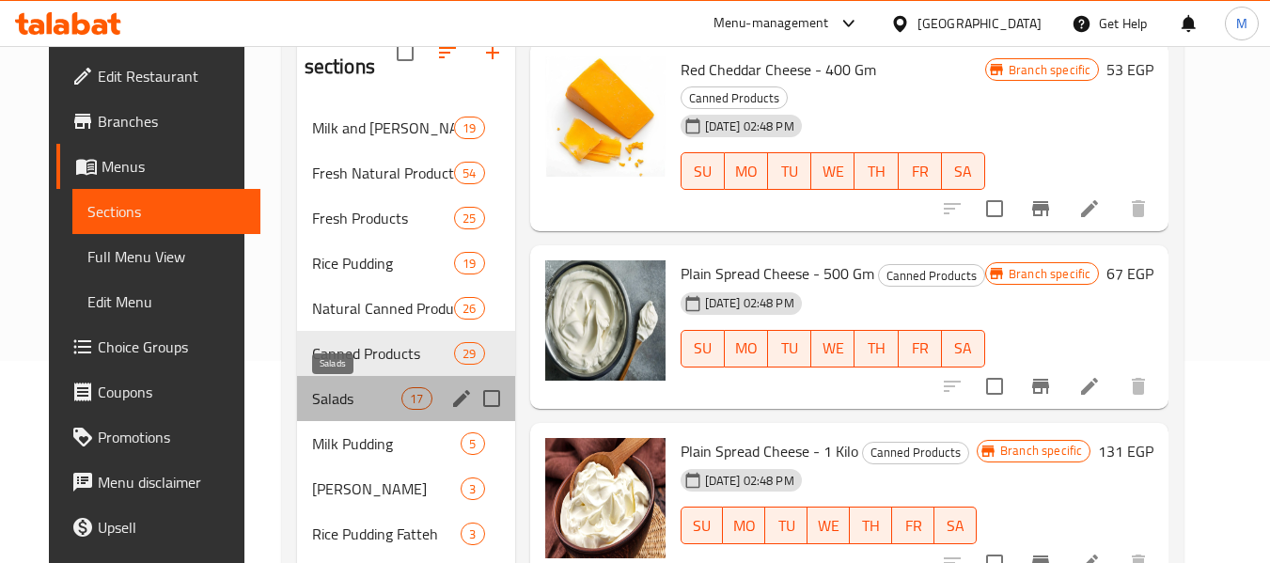
click at [334, 392] on span "Salads" at bounding box center [357, 398] width 90 height 23
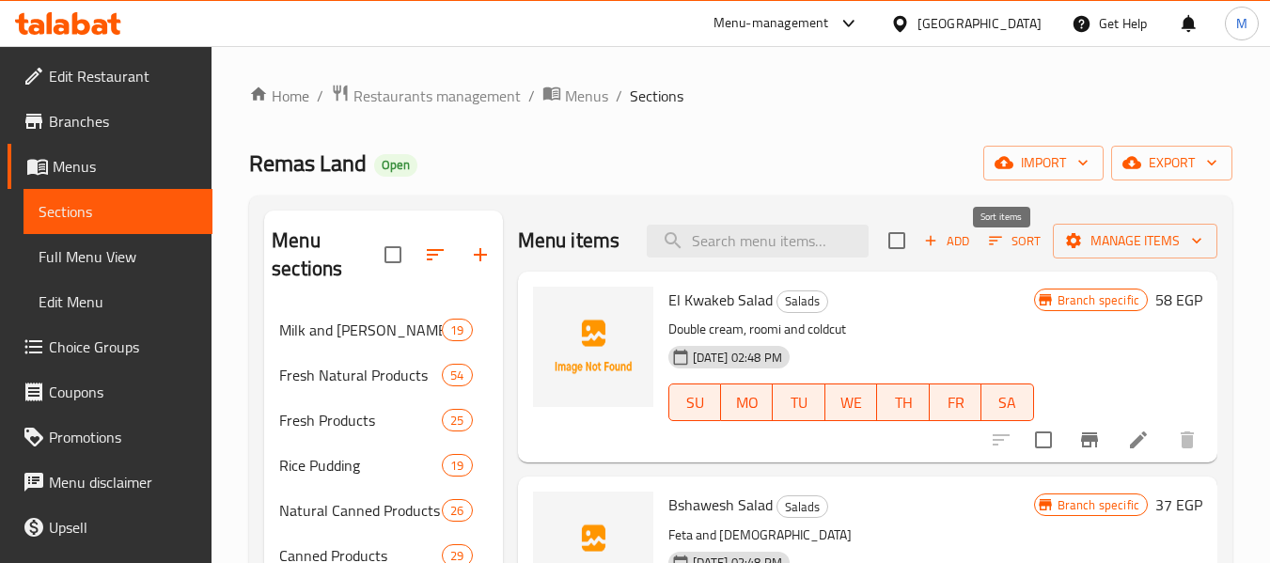
click at [1013, 252] on span "Sort" at bounding box center [1015, 241] width 52 height 22
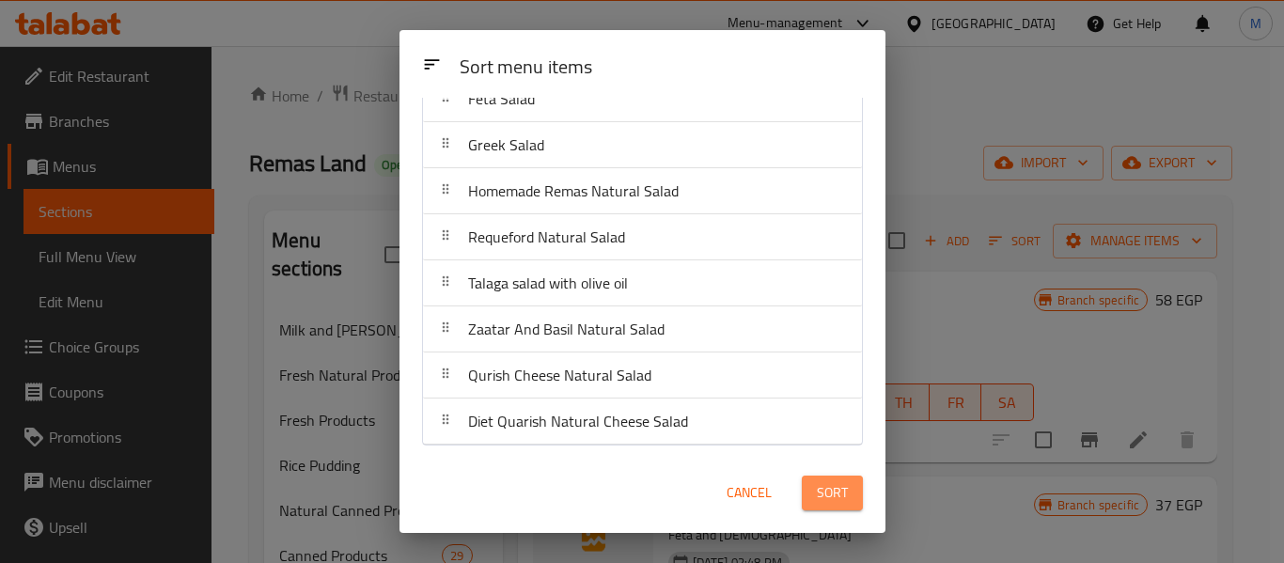
click at [859, 492] on button "Sort" at bounding box center [832, 493] width 61 height 35
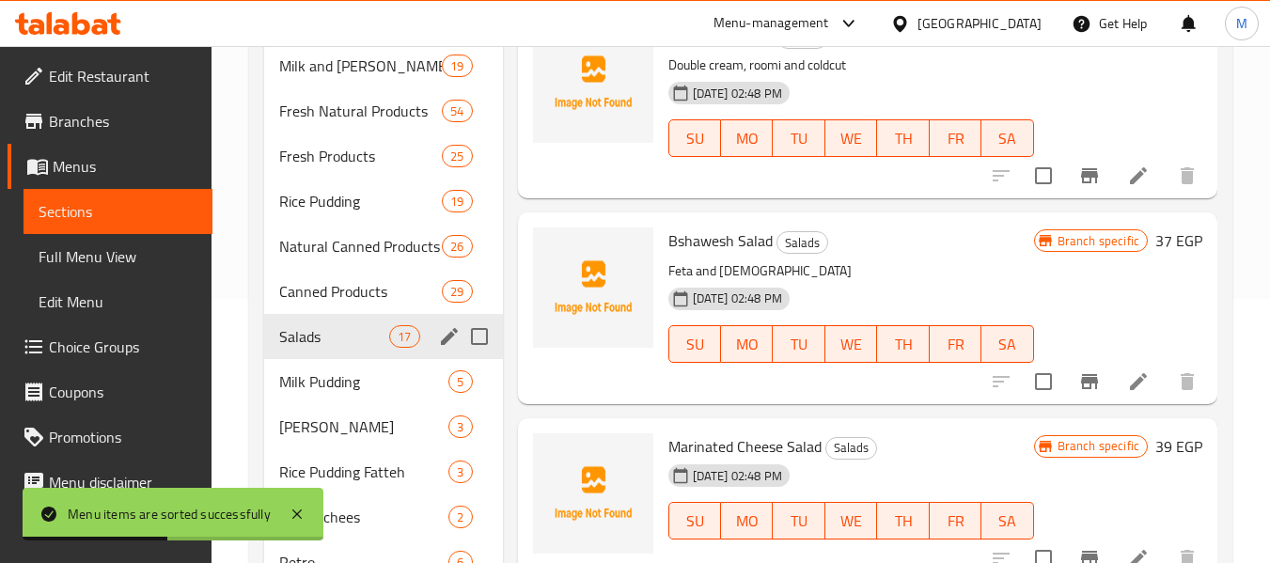
scroll to position [265, 0]
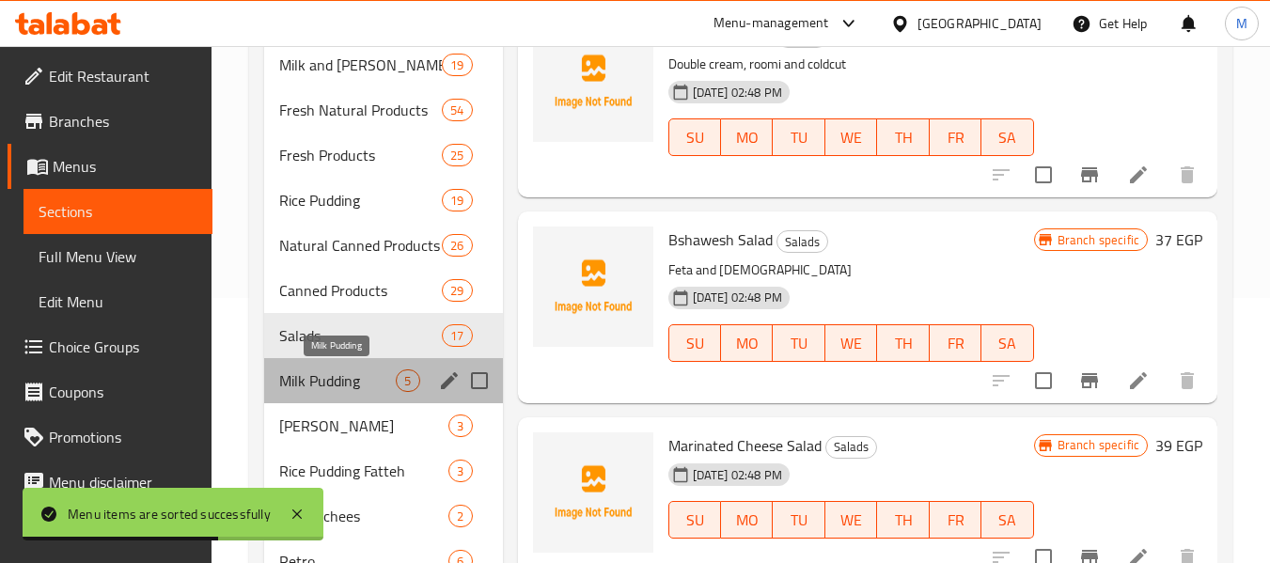
click at [328, 378] on span "Milk Pudding" at bounding box center [337, 380] width 117 height 23
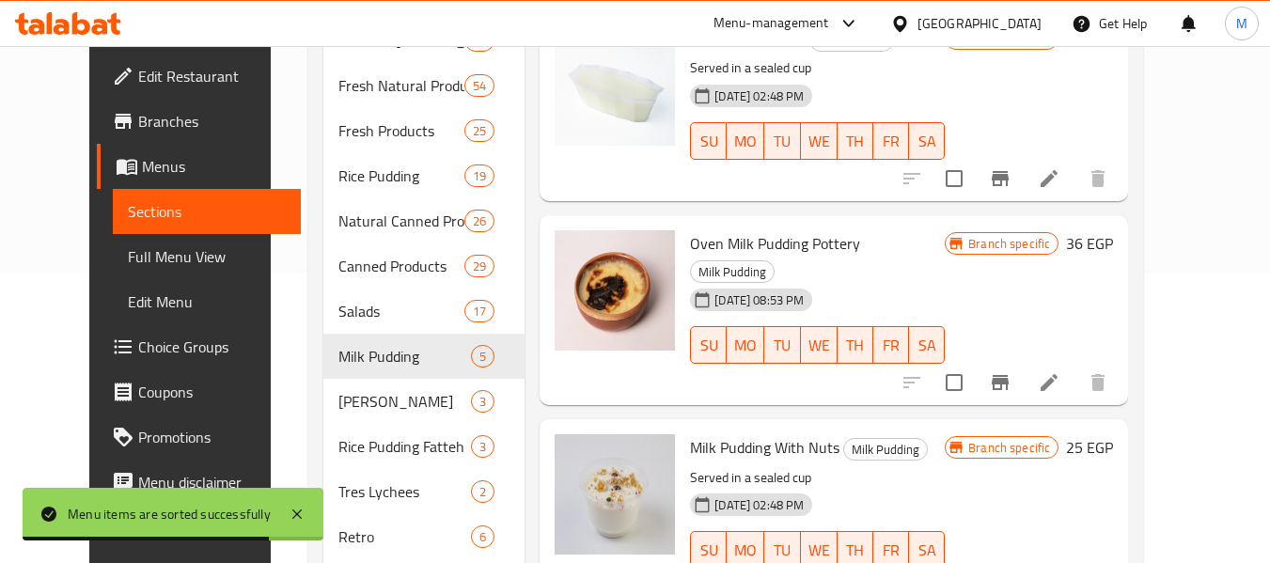
scroll to position [457, 0]
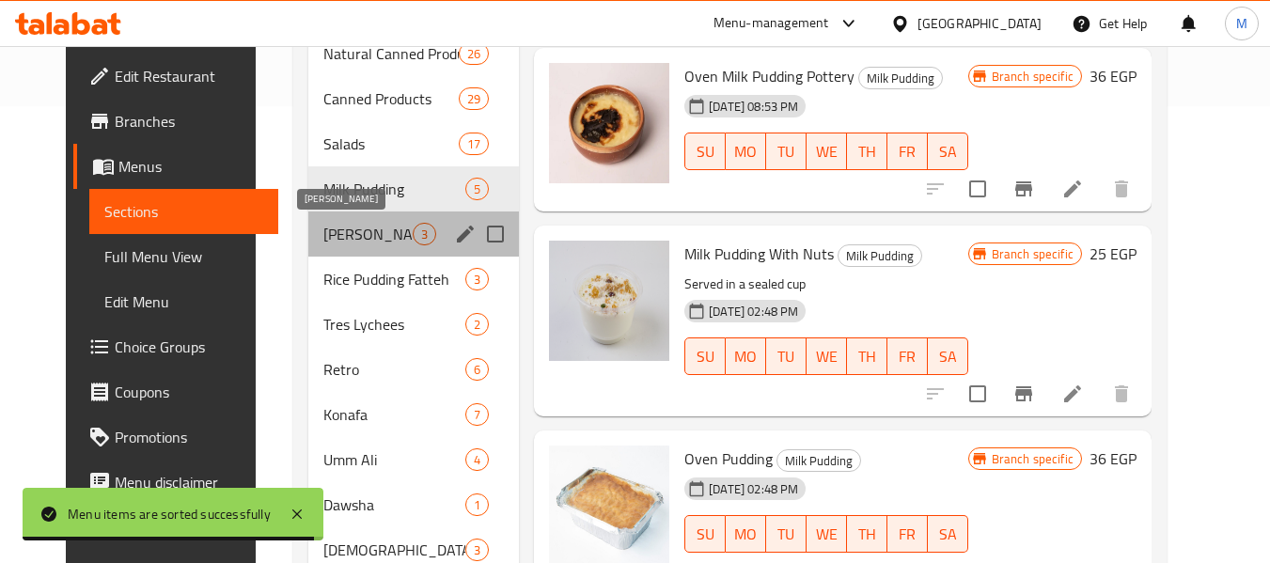
click at [323, 228] on span "[PERSON_NAME]" at bounding box center [367, 234] width 89 height 23
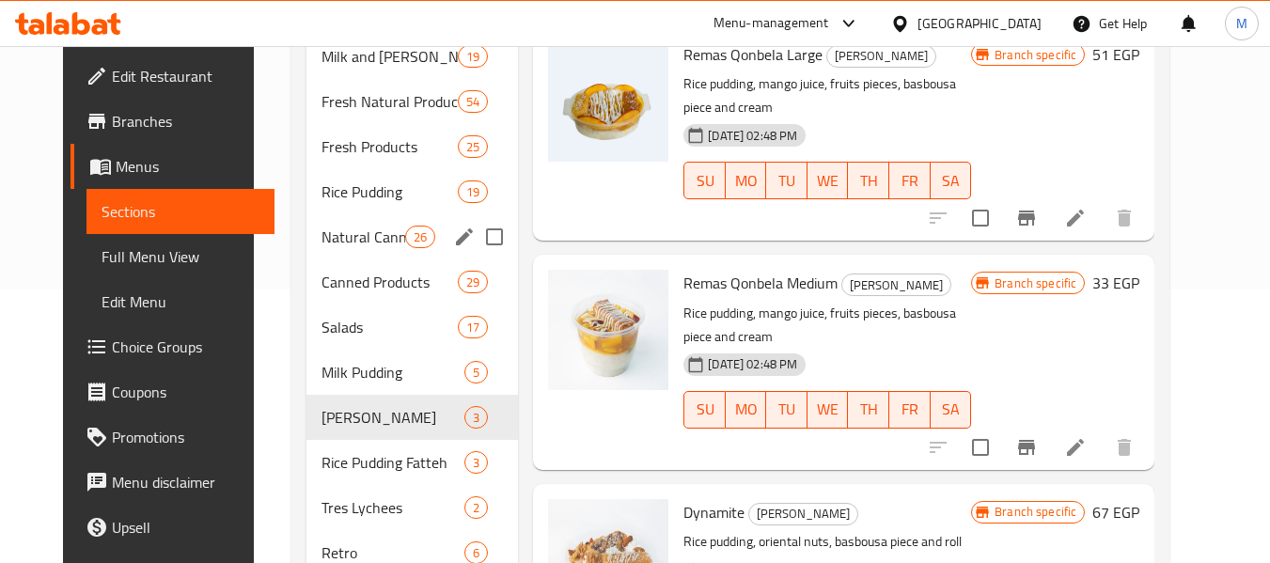
scroll to position [277, 0]
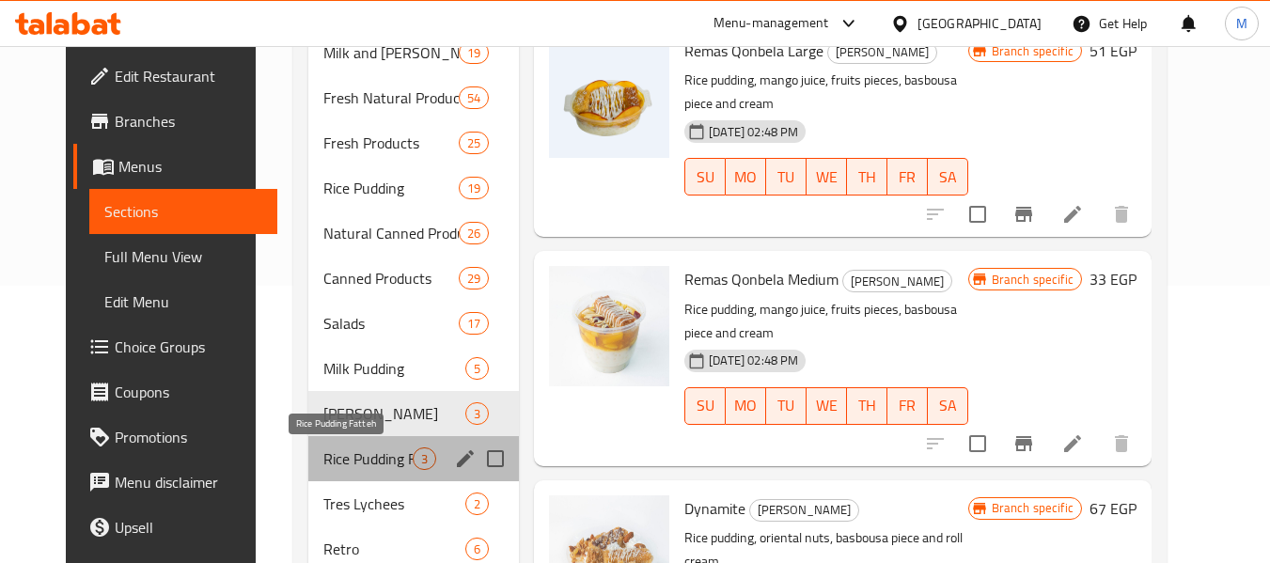
click at [341, 460] on span "Rice Pudding Fatteh" at bounding box center [367, 458] width 89 height 23
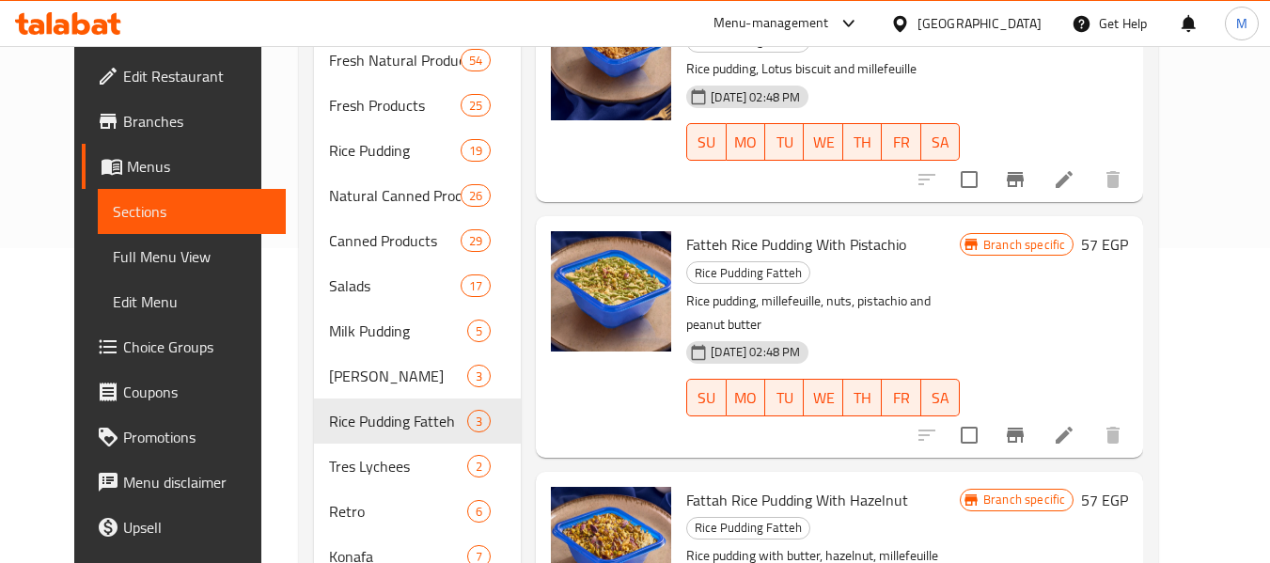
scroll to position [490, 0]
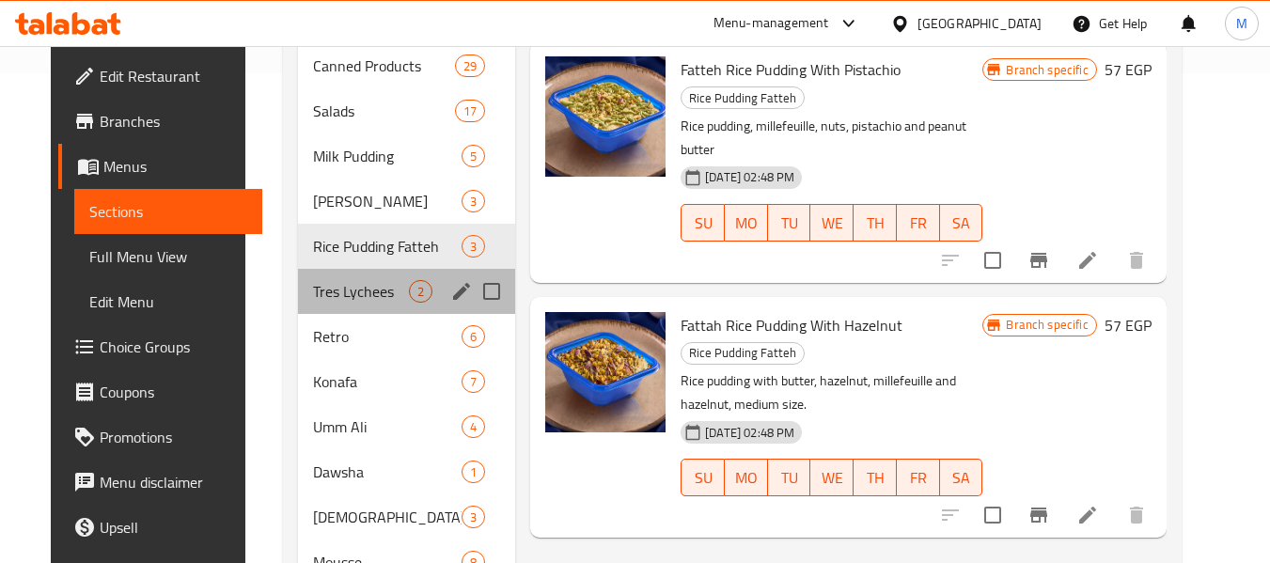
click at [298, 279] on div "Tres Lychees 2" at bounding box center [406, 291] width 217 height 45
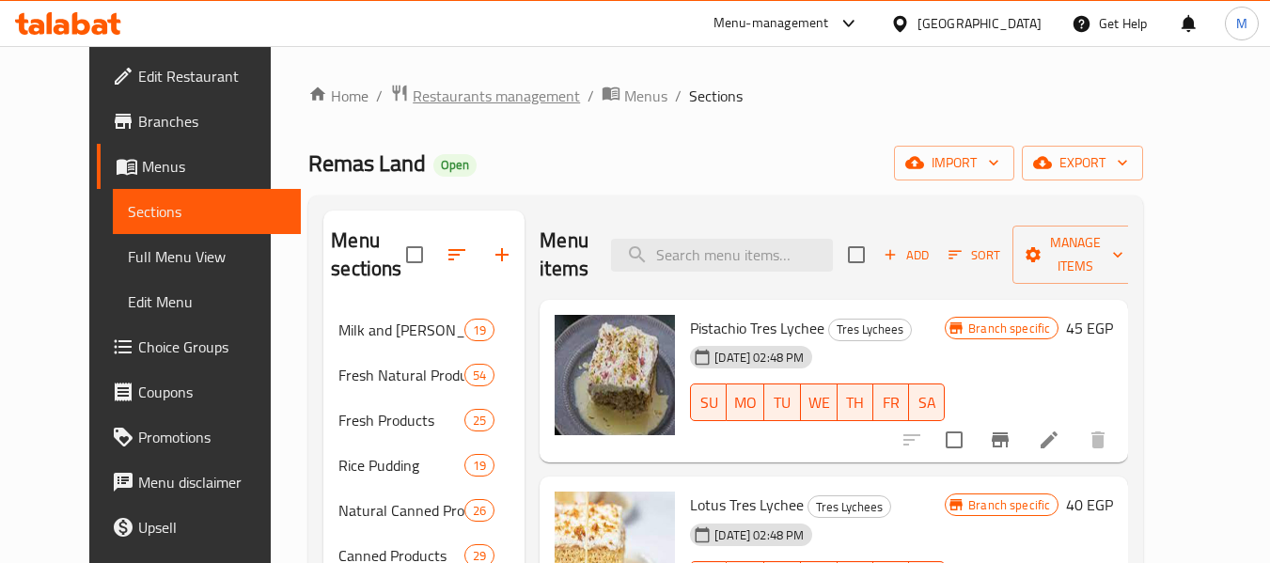
click at [482, 102] on span "Restaurants management" at bounding box center [496, 96] width 167 height 23
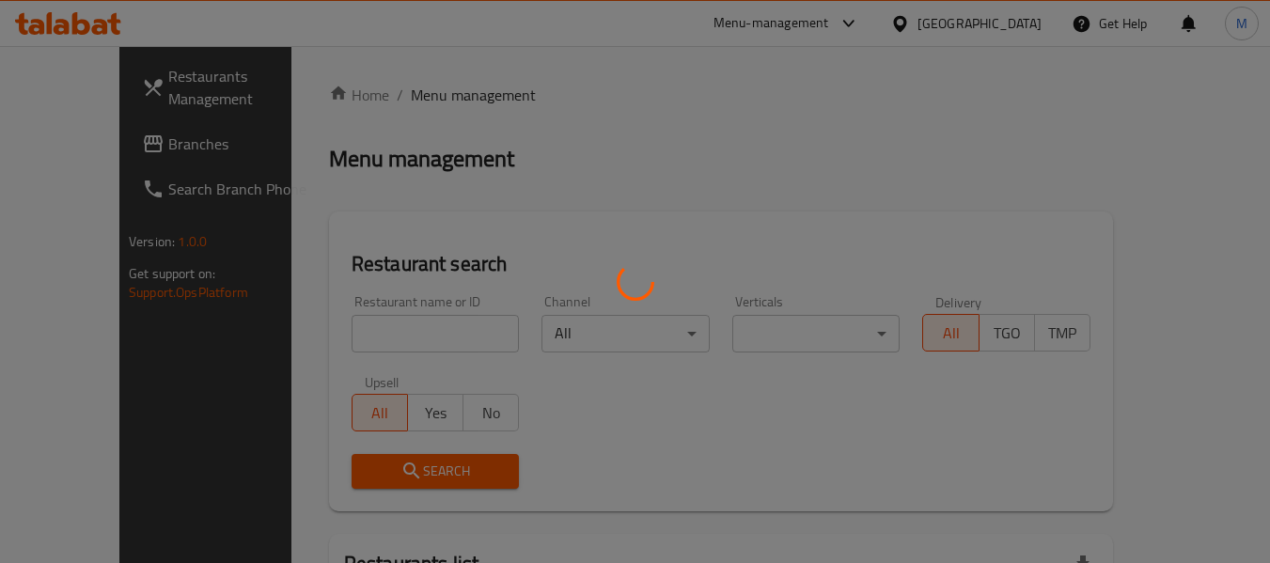
click at [388, 327] on div at bounding box center [635, 281] width 1270 height 563
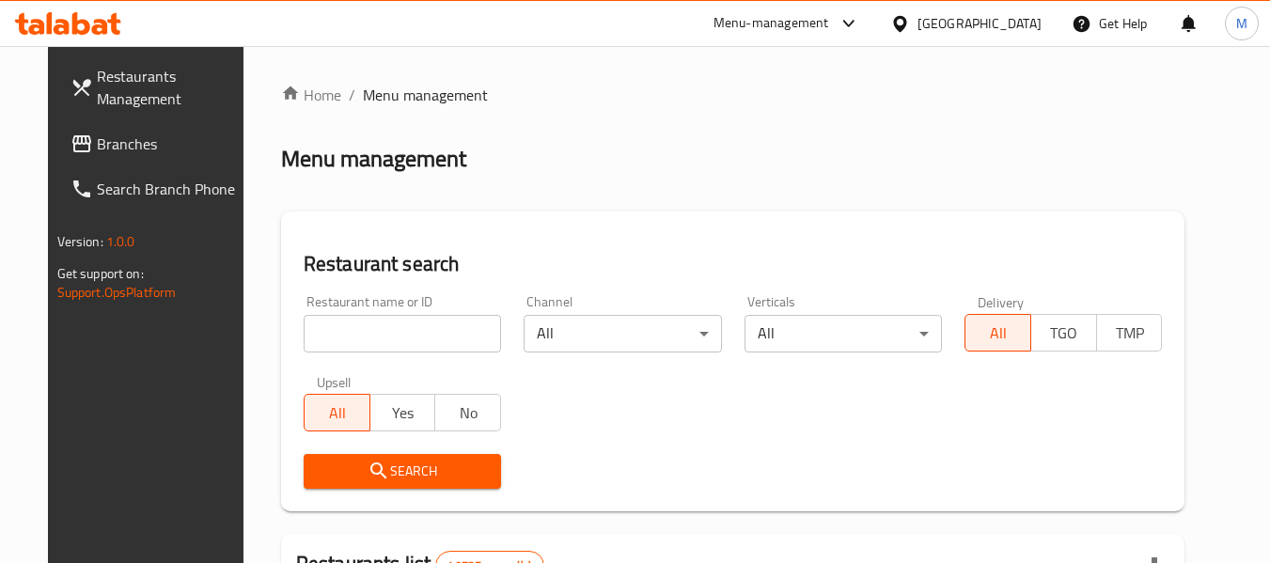
paste input "EL Rayah Market"
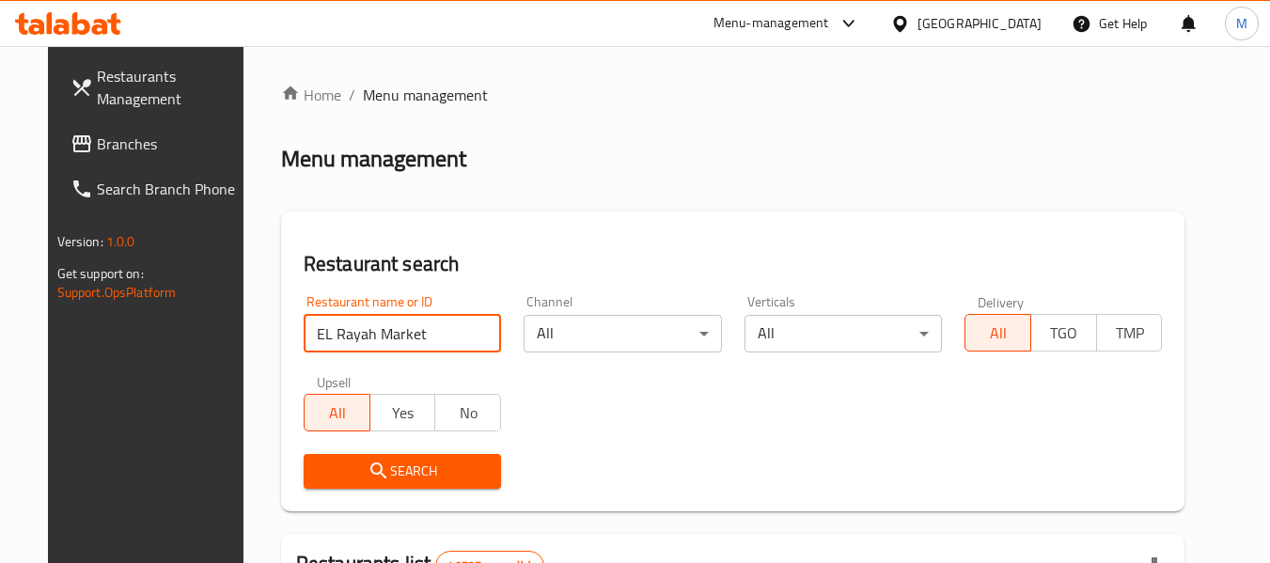
click at [373, 333] on input "EL Rayah Market" at bounding box center [402, 334] width 197 height 38
type input "EL Rayah Market"
click button "Search" at bounding box center [402, 471] width 197 height 35
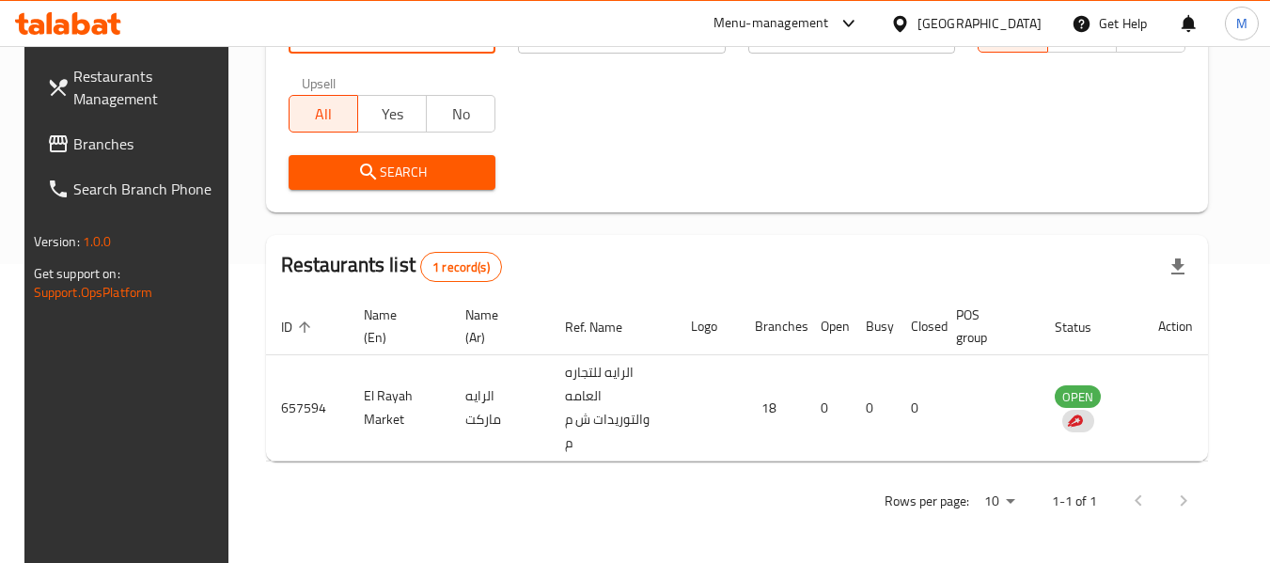
scroll to position [275, 0]
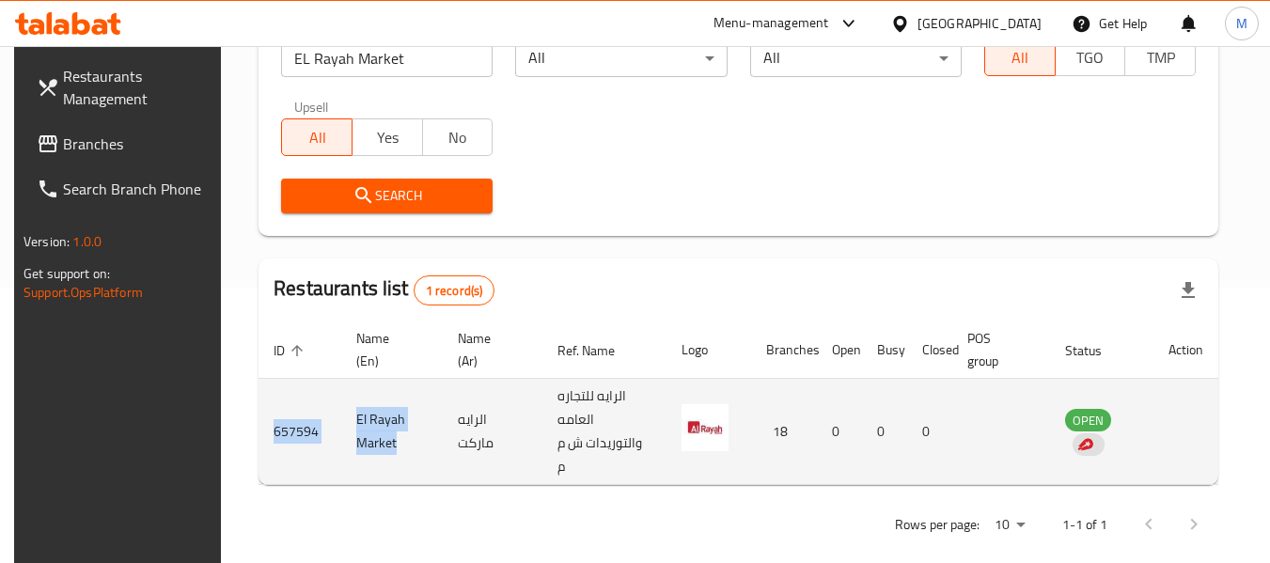
drag, startPoint x: 387, startPoint y: 436, endPoint x: 261, endPoint y: 409, distance: 128.8
click at [261, 409] on tr "657594 El Rayah Market الرايه ماركت الرايه للتجاره العامه والتوريدات ش م م 18 0…" at bounding box center [737, 432] width 959 height 106
copy tr "657594 El Rayah Market"
